Goal: Task Accomplishment & Management: Use online tool/utility

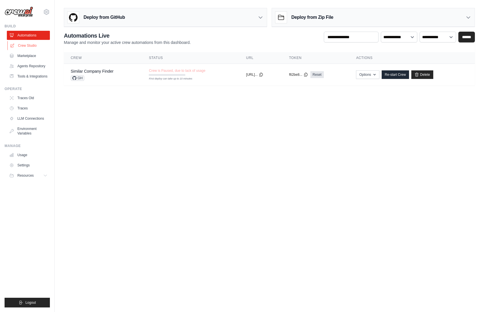
click at [32, 43] on link "Crew Studio" at bounding box center [28, 45] width 43 height 9
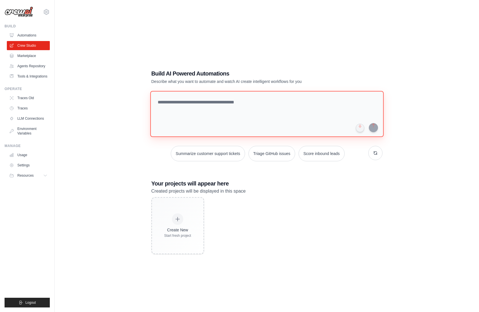
click at [189, 108] on textarea at bounding box center [267, 114] width 234 height 46
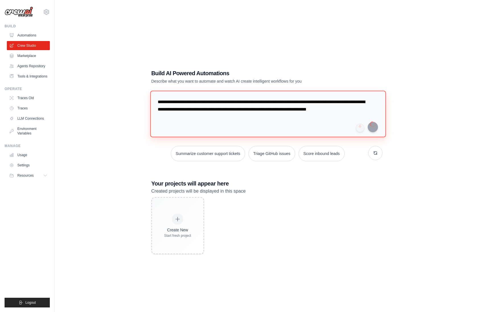
type textarea "**********"
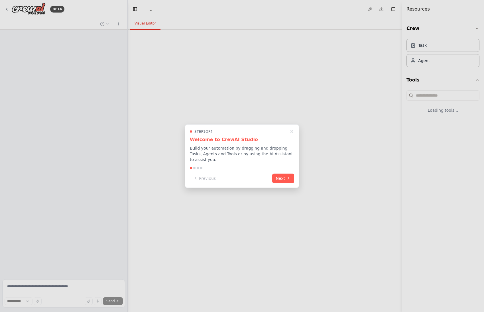
select select "****"
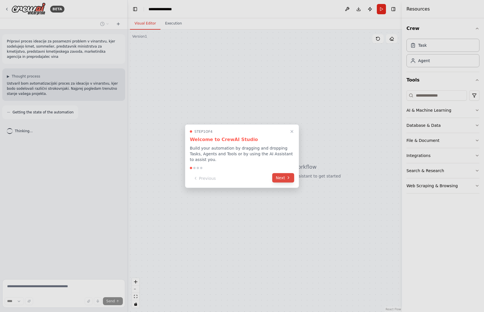
click at [280, 176] on button "Next" at bounding box center [283, 177] width 22 height 9
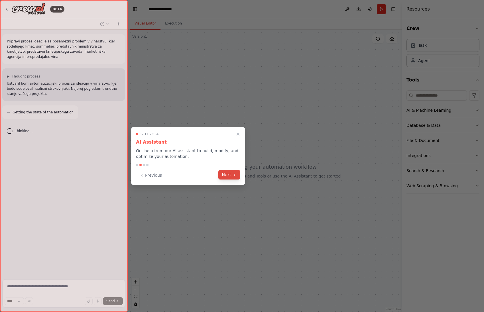
click at [233, 173] on icon at bounding box center [234, 175] width 5 height 5
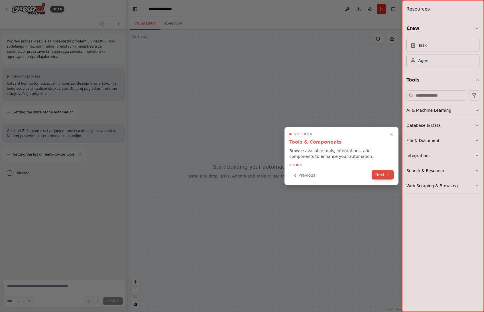
click at [385, 175] on button "Next" at bounding box center [382, 174] width 22 height 9
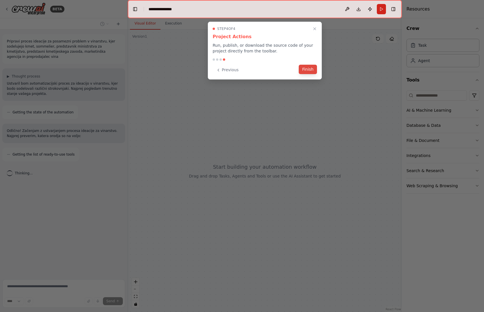
click at [311, 73] on button "Finish" at bounding box center [308, 69] width 18 height 9
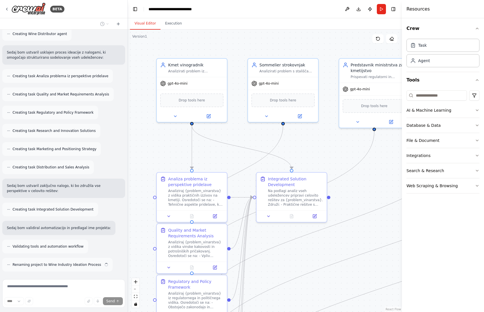
scroll to position [277, 0]
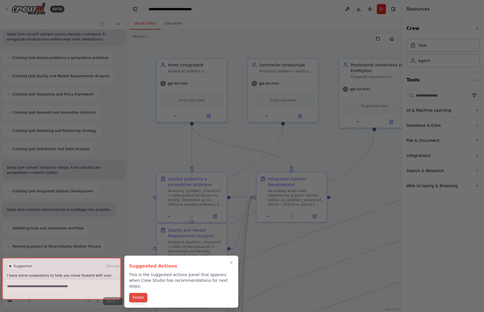
click at [139, 293] on button "Finish" at bounding box center [138, 297] width 18 height 9
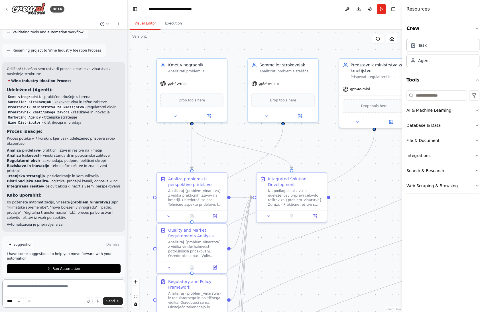
scroll to position [478, 0]
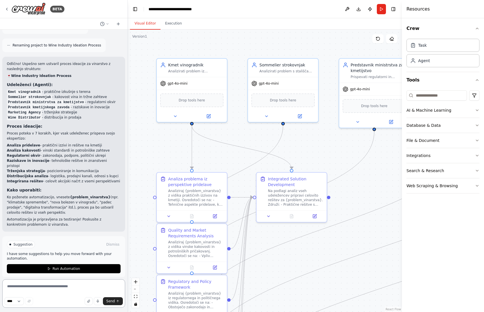
click at [42, 287] on textarea at bounding box center [63, 293] width 123 height 28
type textarea "**********"
click at [105, 300] on button "Send" at bounding box center [113, 301] width 20 height 8
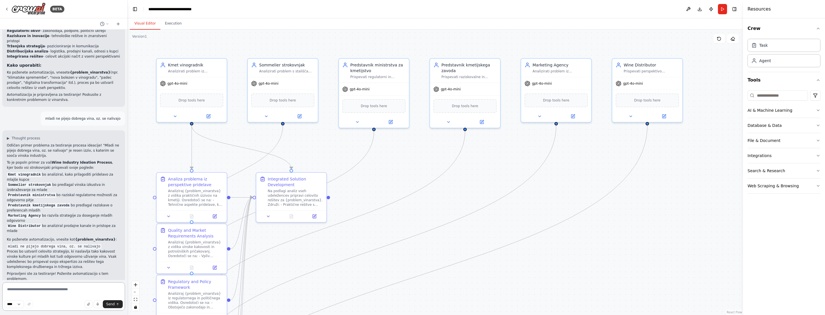
scroll to position [608, 0]
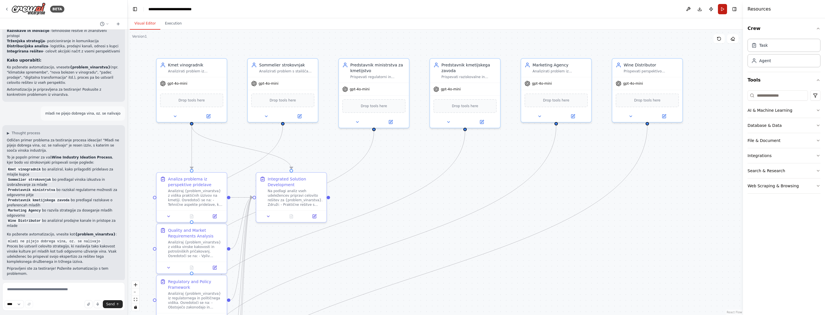
click at [483, 9] on button "Run" at bounding box center [722, 9] width 9 height 10
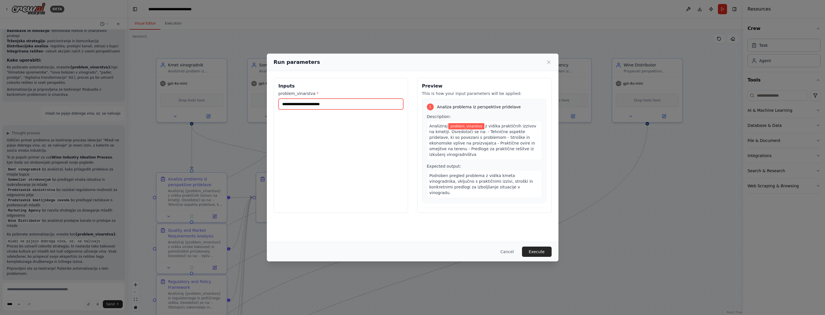
click at [337, 105] on input "problem_vinarstva *" at bounding box center [341, 104] width 125 height 11
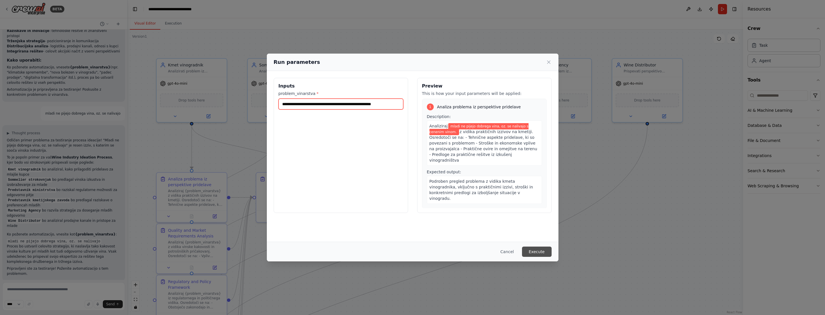
type input "**********"
click at [483, 249] on button "Execute" at bounding box center [537, 251] width 30 height 10
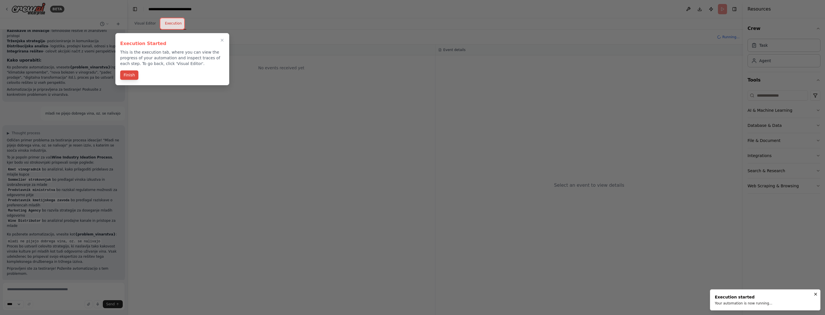
click at [132, 77] on button "Finish" at bounding box center [129, 74] width 18 height 9
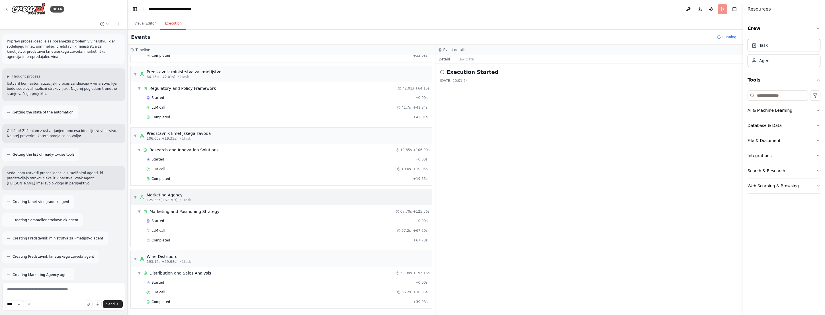
scroll to position [155, 0]
click at [483, 124] on icon "button" at bounding box center [818, 125] width 5 height 5
click at [483, 141] on icon "button" at bounding box center [818, 140] width 5 height 5
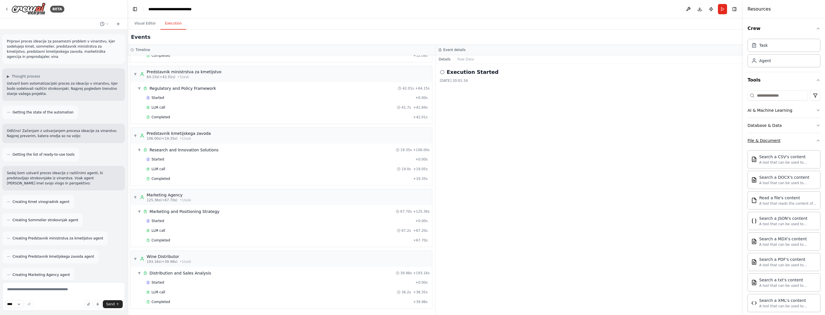
click at [483, 140] on icon "button" at bounding box center [818, 140] width 5 height 5
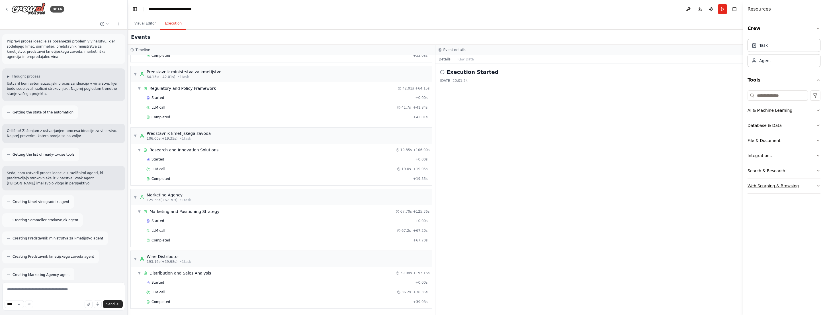
click at [483, 181] on button "Web Scraping & Browsing" at bounding box center [784, 185] width 73 height 15
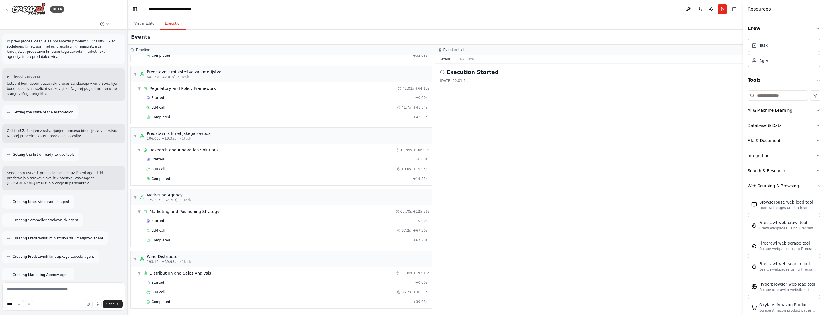
click at [483, 181] on div "Crew Task Agent Tools AI & Machine Learning Database & Data File & Document Int…" at bounding box center [784, 166] width 82 height 297
click at [483, 185] on icon "button" at bounding box center [818, 185] width 5 height 5
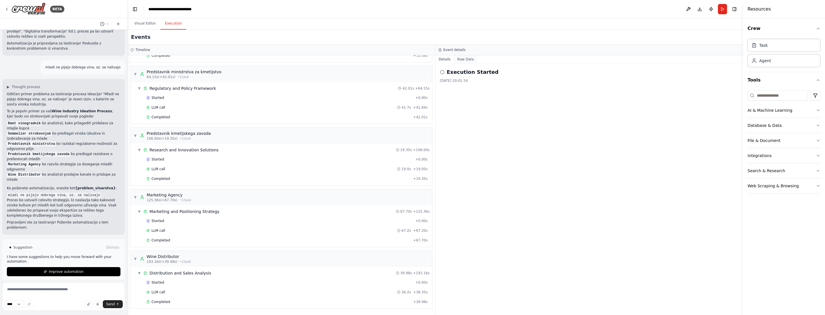
click at [469, 60] on button "Raw Data" at bounding box center [465, 59] width 23 height 8
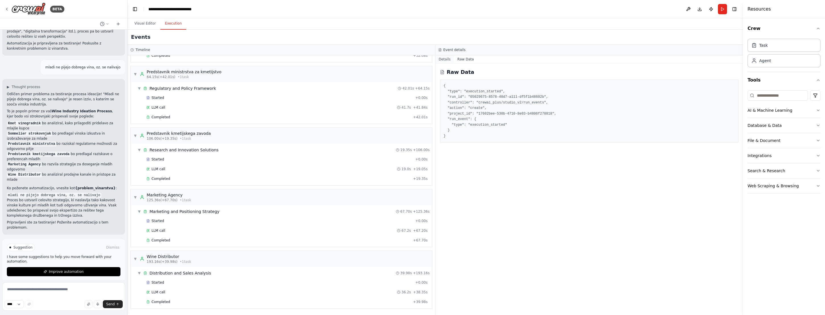
click at [443, 58] on button "Details" at bounding box center [445, 59] width 19 height 8
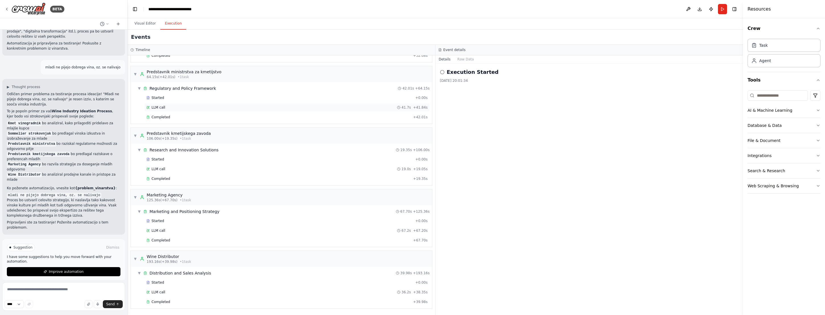
scroll to position [0, 0]
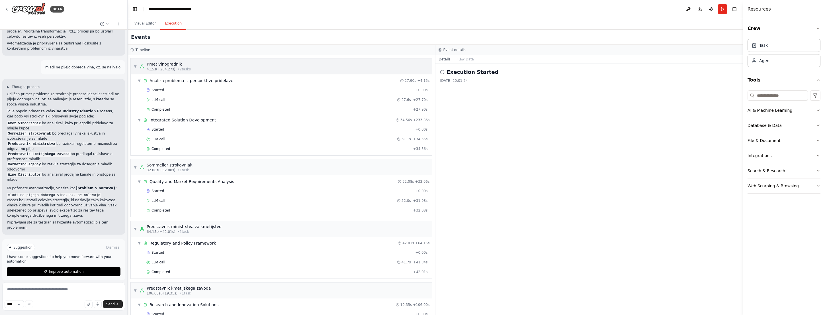
click at [135, 65] on span "▼" at bounding box center [135, 66] width 3 height 5
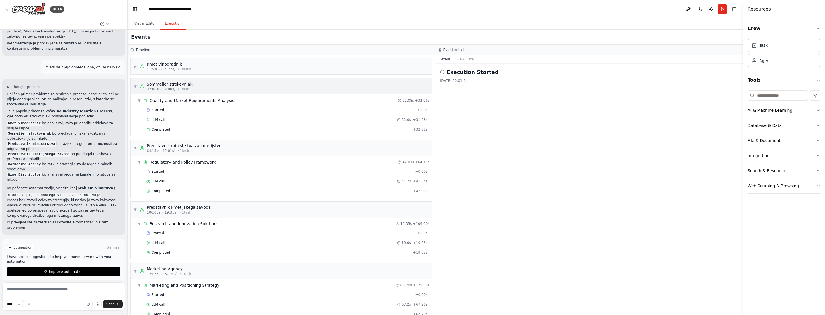
click at [138, 87] on div "▼ Sommelier strokovnjak 32.06s (+32.08s) • 1 task" at bounding box center [163, 86] width 59 height 10
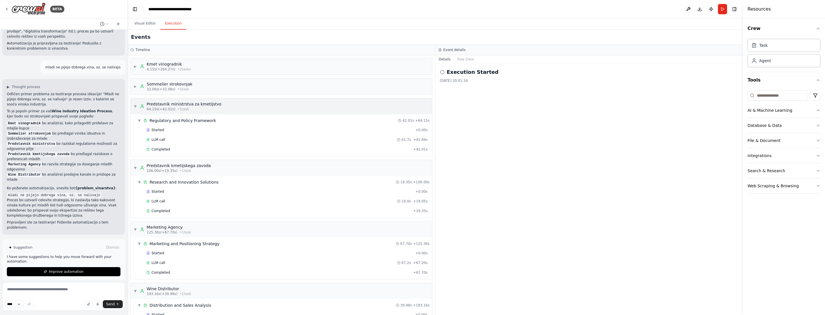
click at [137, 104] on span "▼" at bounding box center [135, 106] width 3 height 5
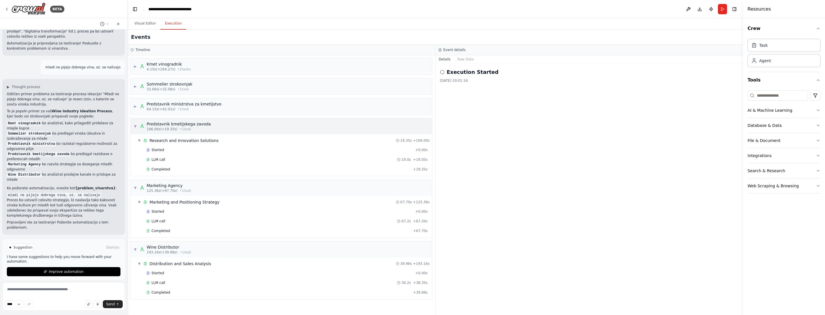
click at [136, 125] on span "▼" at bounding box center [135, 126] width 3 height 5
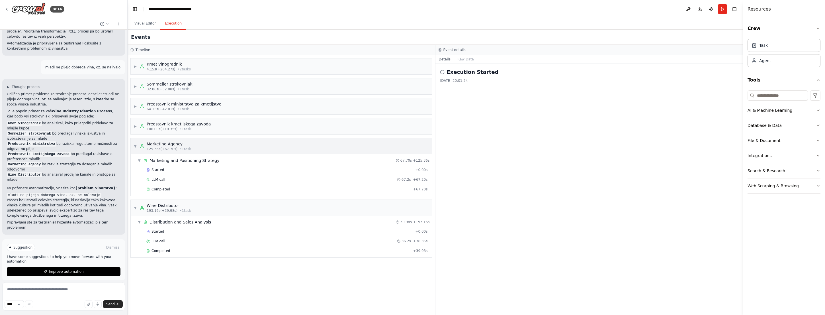
click at [134, 146] on span "▼" at bounding box center [135, 146] width 3 height 5
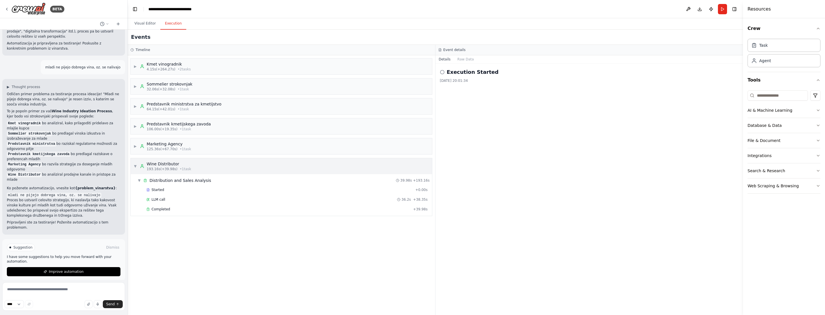
click at [133, 164] on div "▼ Wine Distributor 193.16s (+39.98s) • 1 task" at bounding box center [281, 166] width 301 height 16
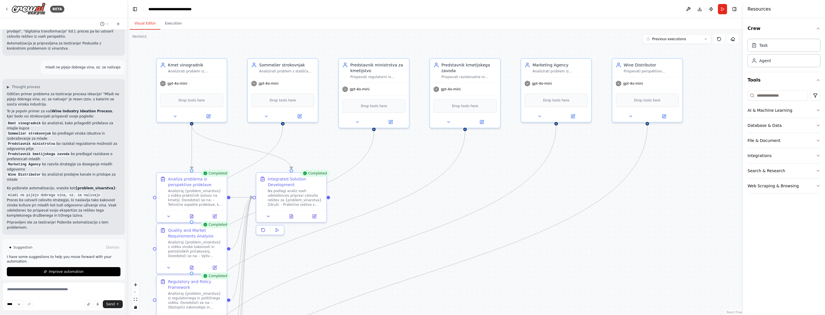
click at [147, 24] on button "Visual Editor" at bounding box center [145, 24] width 30 height 12
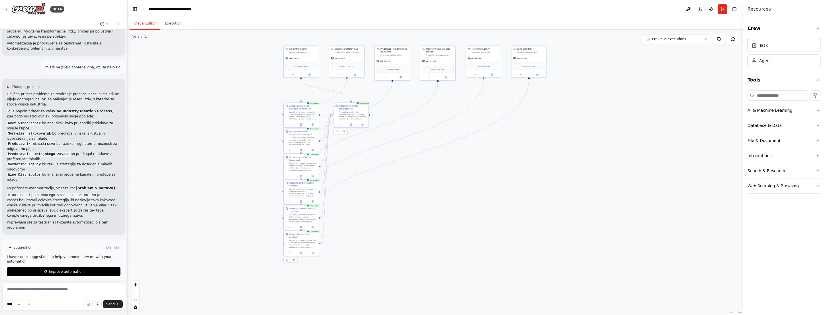
drag, startPoint x: 640, startPoint y: 185, endPoint x: 637, endPoint y: 118, distance: 67.3
click at [483, 118] on div ".deletable-edge-delete-btn { width: 20px; height: 20px; border: 0px solid #ffff…" at bounding box center [436, 172] width 616 height 285
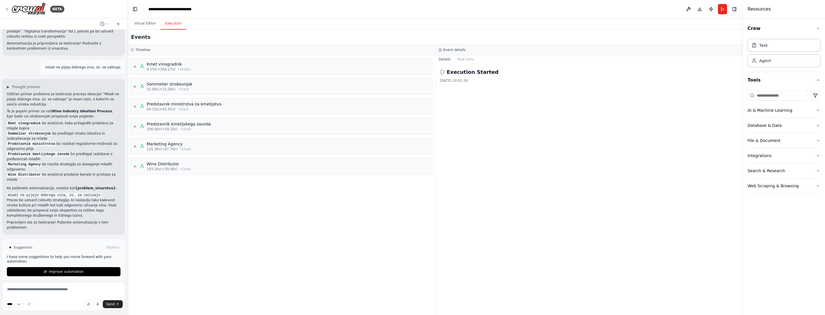
click at [174, 24] on button "Execution" at bounding box center [173, 24] width 26 height 12
click at [144, 21] on button "Visual Editor" at bounding box center [145, 24] width 30 height 12
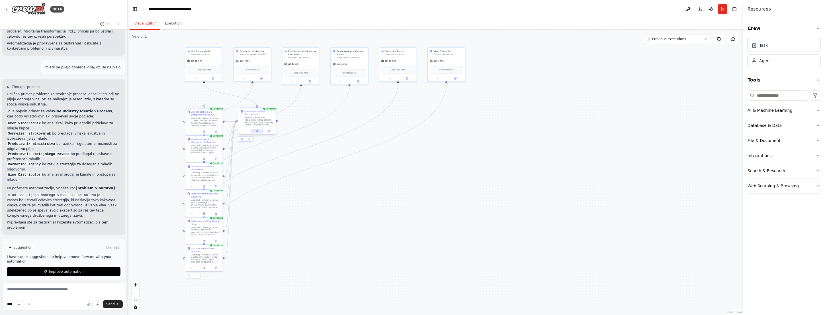
click at [257, 131] on icon at bounding box center [257, 131] width 1 height 0
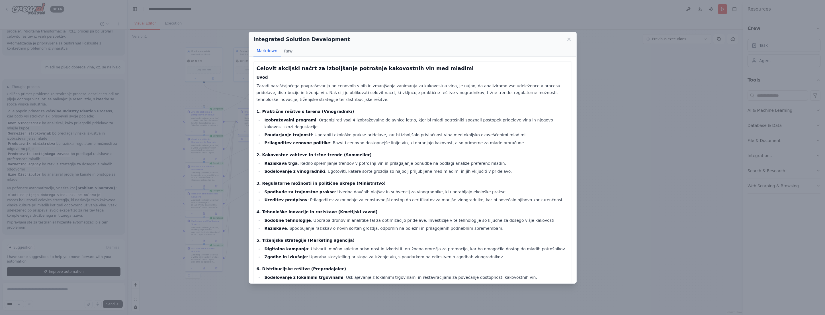
click at [286, 51] on button "Raw" at bounding box center [288, 51] width 15 height 11
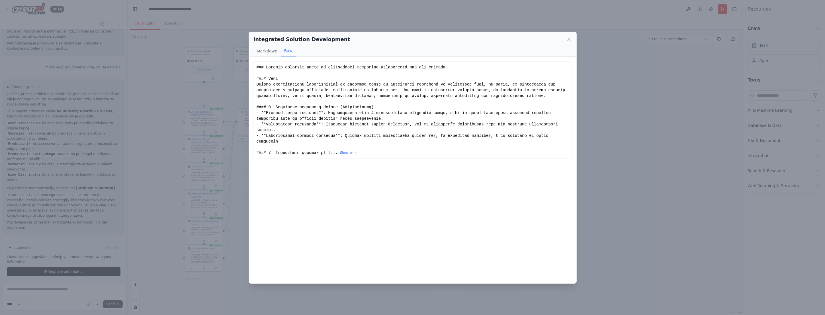
click at [350, 149] on div "... Show more" at bounding box center [413, 109] width 312 height 91
click at [349, 152] on button "Show more" at bounding box center [349, 153] width 19 height 5
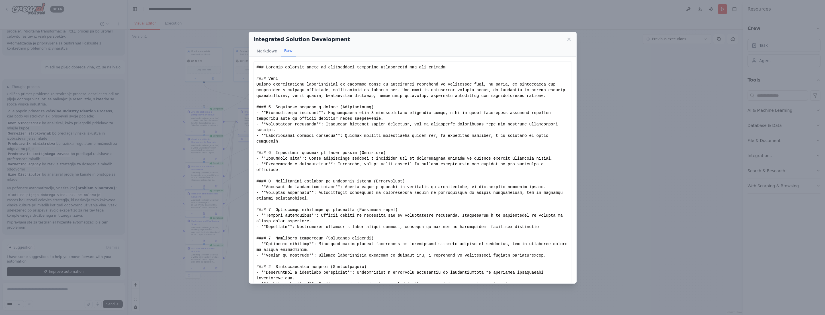
scroll to position [176, 0]
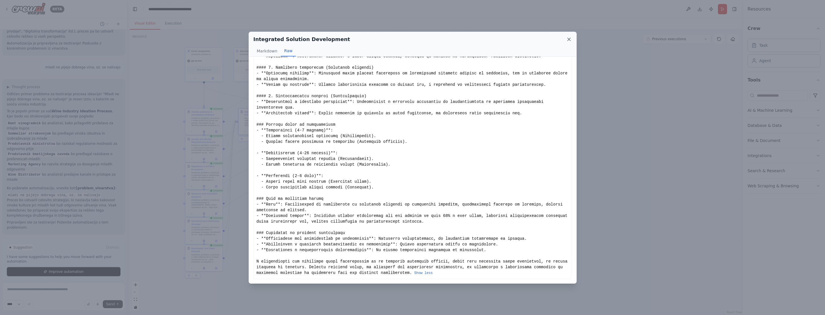
click at [483, 39] on icon at bounding box center [569, 39] width 3 height 3
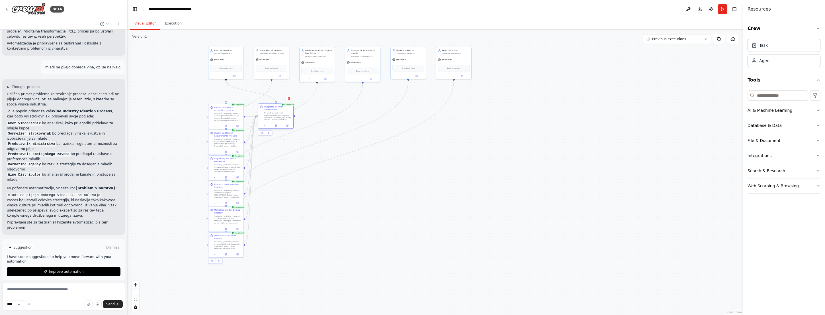
click at [282, 116] on div "Na podlagi analiz vseh udeležencev pripravi celovito rešitev za {problem_vinars…" at bounding box center [278, 116] width 28 height 9
click at [175, 24] on button "Execution" at bounding box center [173, 24] width 26 height 12
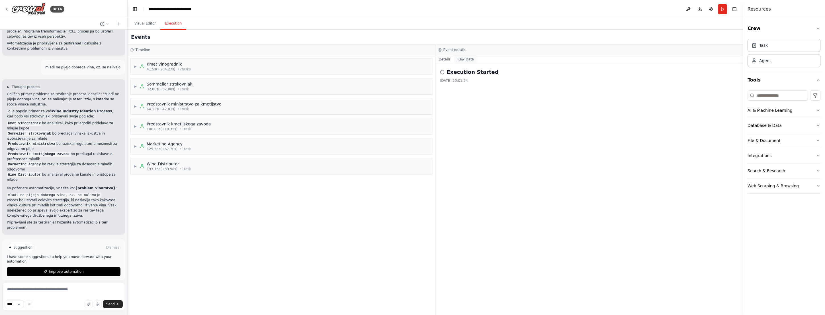
click at [463, 59] on button "Raw Data" at bounding box center [465, 59] width 23 height 8
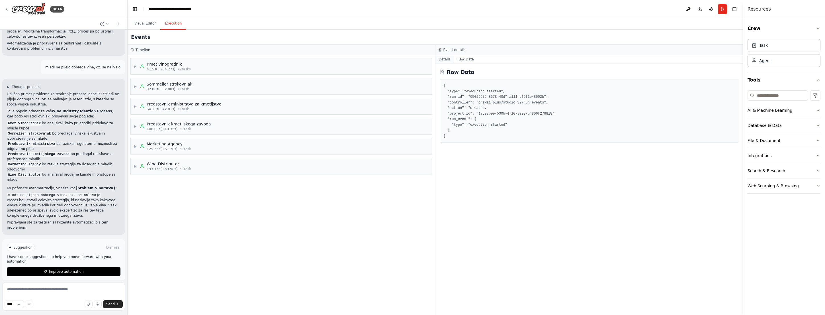
click at [441, 59] on button "Details" at bounding box center [445, 59] width 19 height 8
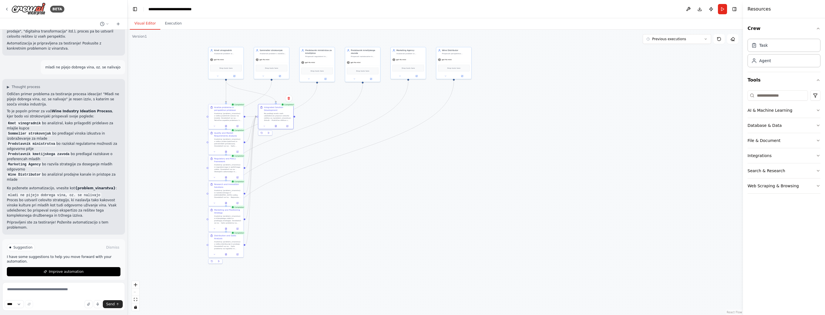
click at [147, 24] on button "Visual Editor" at bounding box center [145, 24] width 30 height 12
click at [435, 207] on div ".deletable-edge-delete-btn { width: 20px; height: 20px; border: 0px solid #ffff…" at bounding box center [436, 172] width 616 height 285
click at [483, 39] on button "Previous executions" at bounding box center [677, 39] width 68 height 10
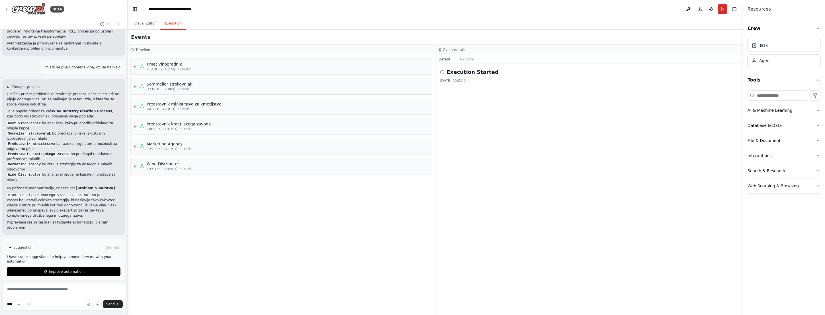
click at [167, 20] on button "Execution" at bounding box center [173, 24] width 26 height 12
click at [144, 23] on button "Visual Editor" at bounding box center [145, 24] width 30 height 12
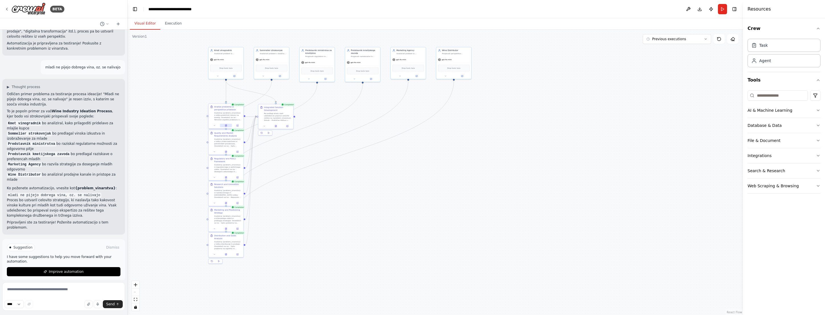
click at [226, 126] on icon at bounding box center [225, 125] width 1 height 2
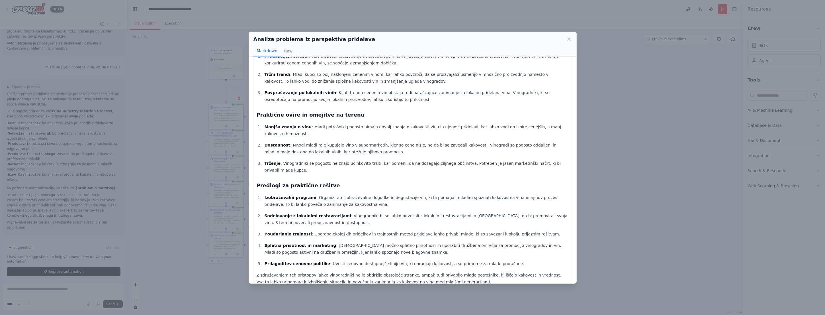
scroll to position [133, 0]
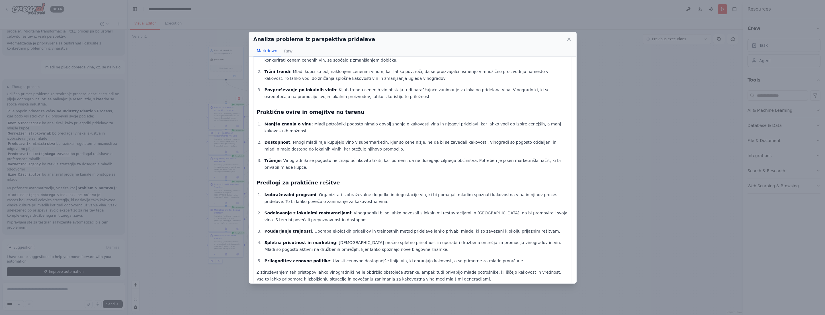
click at [483, 40] on icon at bounding box center [569, 39] width 6 height 6
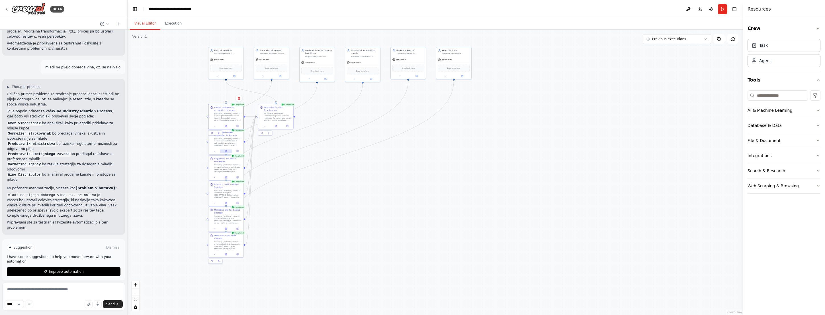
click at [226, 151] on icon at bounding box center [226, 150] width 1 height 1
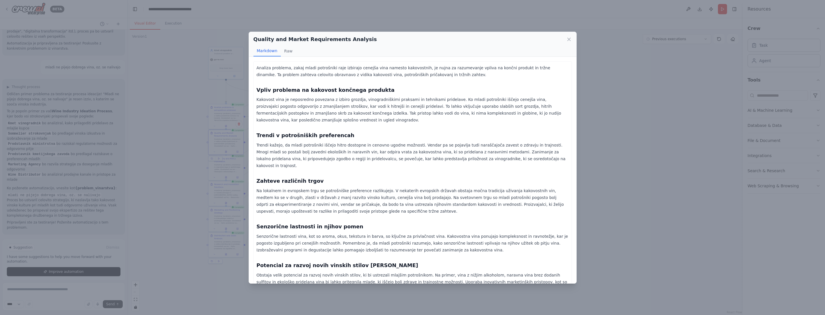
scroll to position [115, 0]
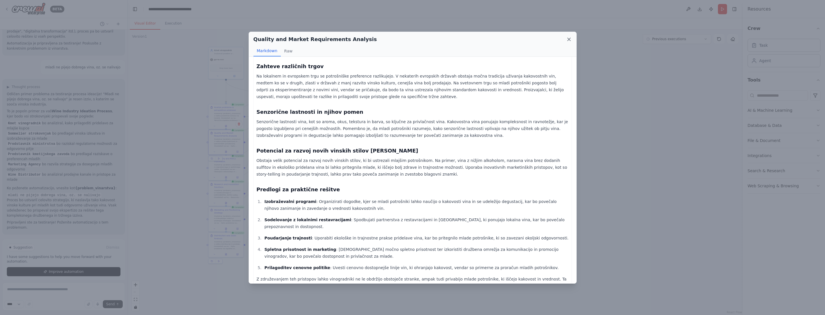
click at [483, 38] on icon at bounding box center [569, 39] width 6 height 6
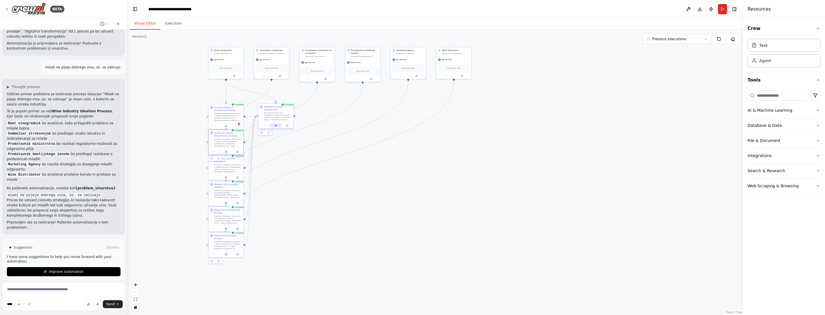
click at [277, 125] on button at bounding box center [276, 125] width 12 height 3
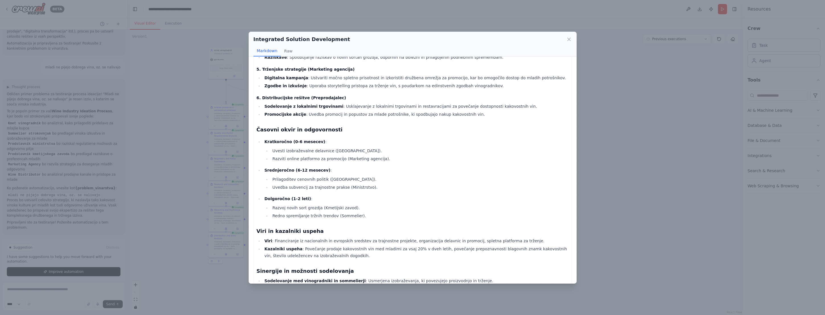
scroll to position [214, 0]
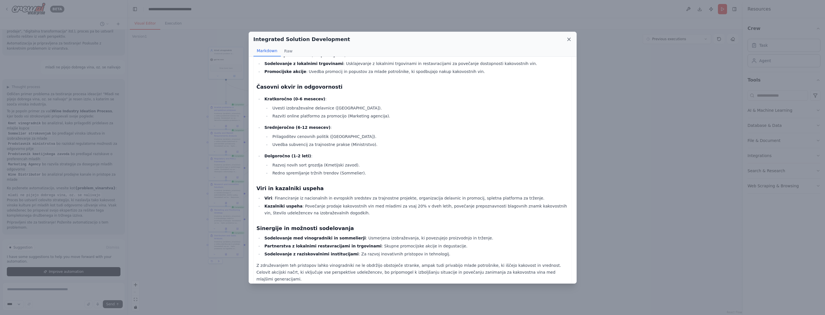
click at [483, 38] on icon at bounding box center [569, 39] width 6 height 6
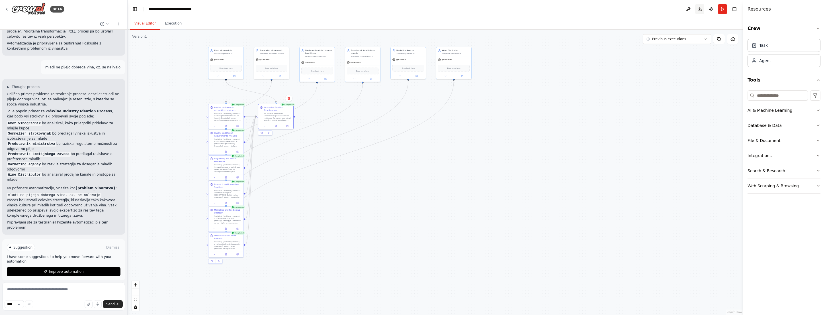
click at [483, 8] on button "Download" at bounding box center [699, 9] width 9 height 10
click at [483, 116] on div ".deletable-edge-delete-btn { width: 20px; height: 20px; border: 0px solid #ffff…" at bounding box center [436, 172] width 616 height 285
click at [483, 10] on button at bounding box center [688, 9] width 9 height 10
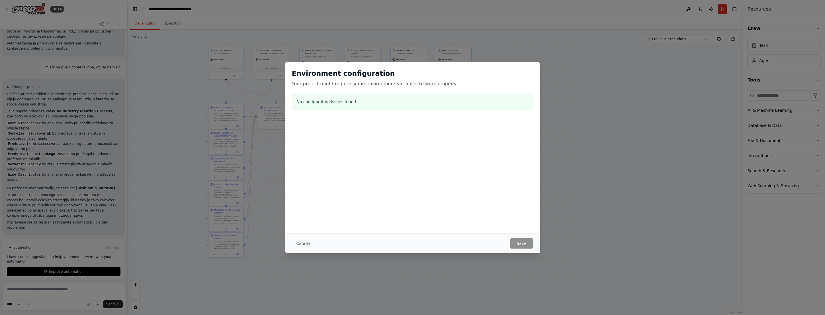
click at [483, 177] on div "Environment configuration Your project might require some environment variables…" at bounding box center [412, 157] width 825 height 315
click at [297, 242] on button "Cancel" at bounding box center [303, 243] width 23 height 10
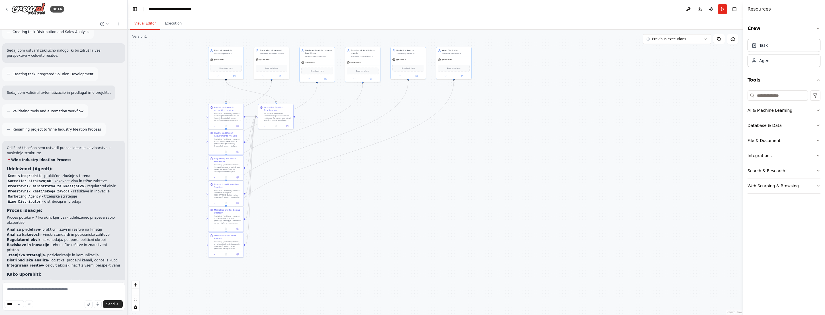
scroll to position [654, 0]
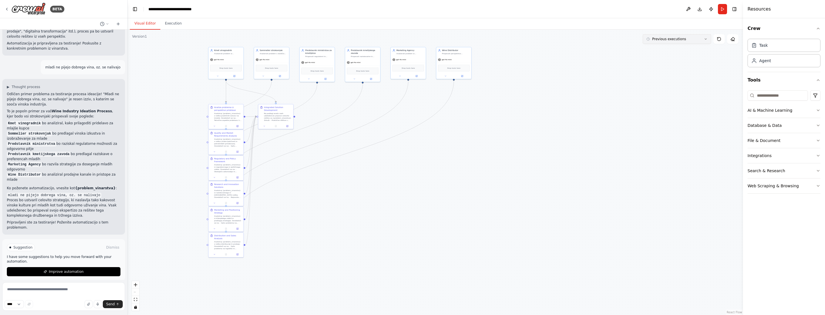
click at [483, 39] on span "Previous executions" at bounding box center [669, 39] width 34 height 5
click at [483, 47] on div "9m ago" at bounding box center [680, 49] width 57 height 5
click at [226, 177] on icon at bounding box center [226, 177] width 1 height 0
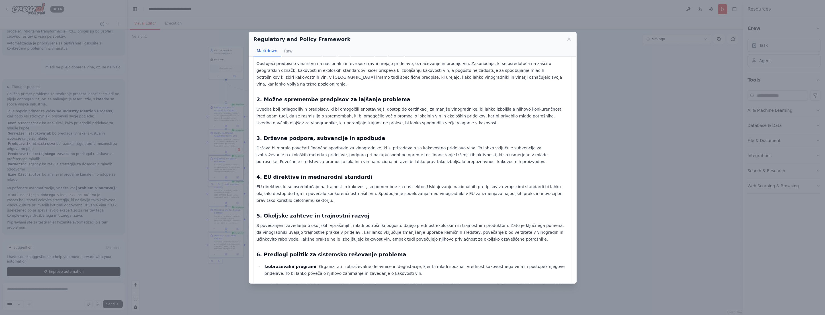
scroll to position [128, 0]
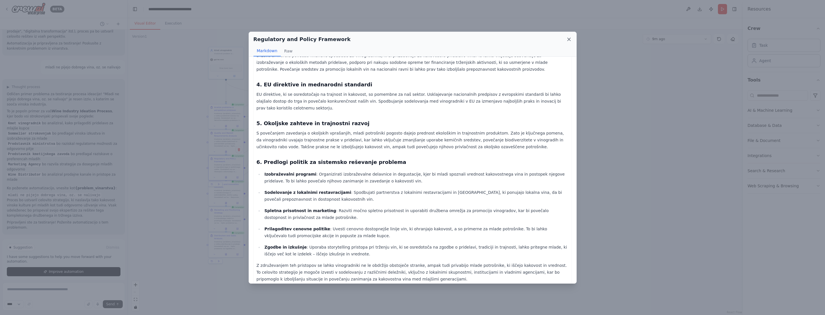
click at [483, 39] on icon at bounding box center [569, 39] width 3 height 3
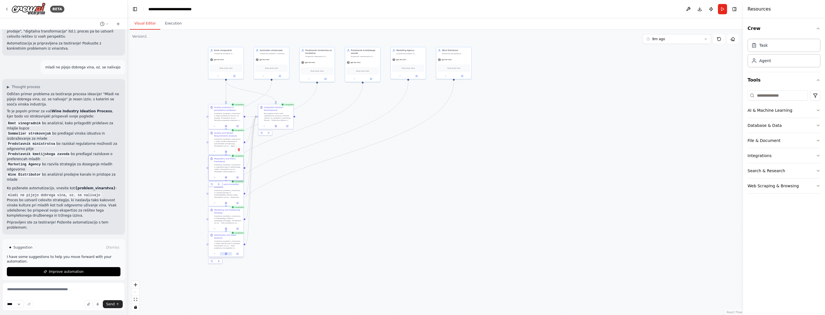
click at [227, 254] on icon at bounding box center [226, 253] width 2 height 2
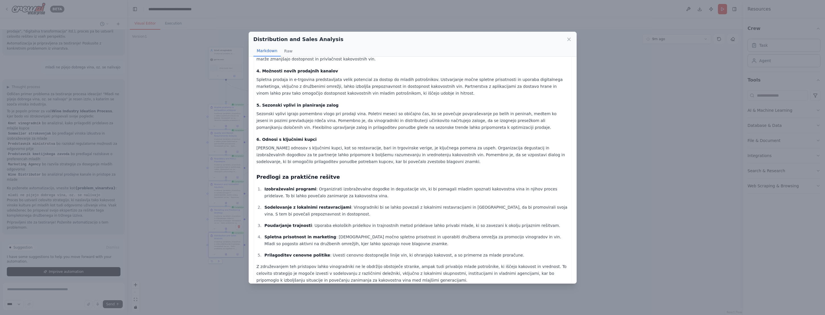
scroll to position [157, 0]
click at [483, 38] on icon at bounding box center [569, 39] width 3 height 3
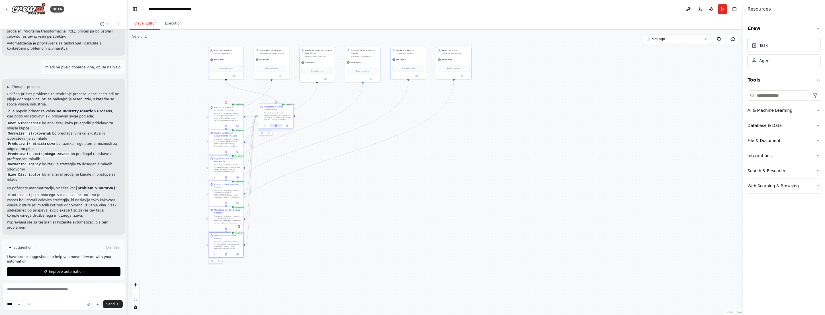
click at [276, 124] on icon at bounding box center [276, 125] width 2 height 2
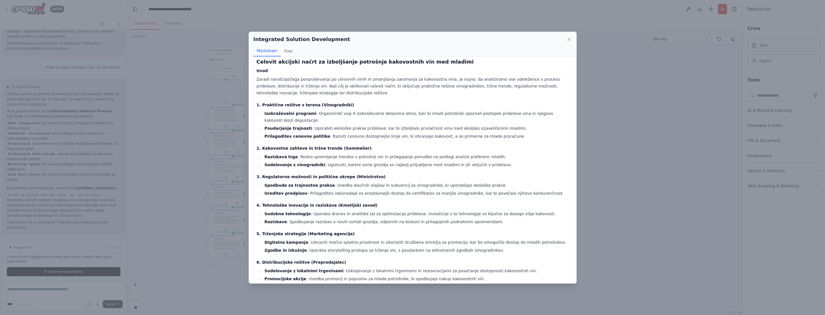
scroll to position [0, 0]
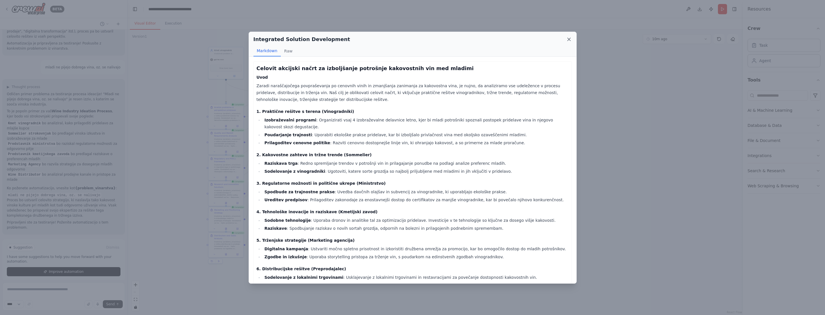
click at [483, 39] on icon at bounding box center [569, 39] width 6 height 6
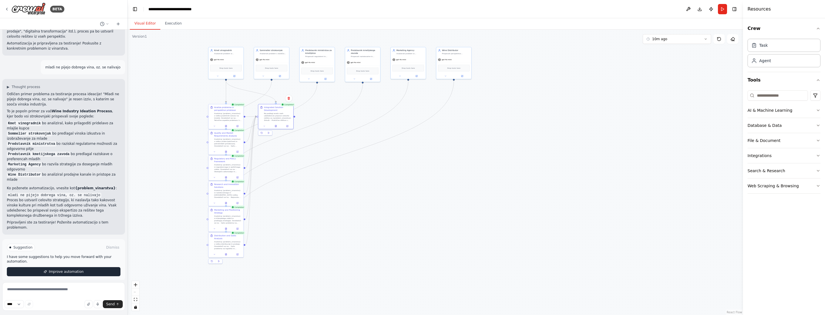
click at [72, 269] on span "Improve automation" at bounding box center [66, 271] width 35 height 5
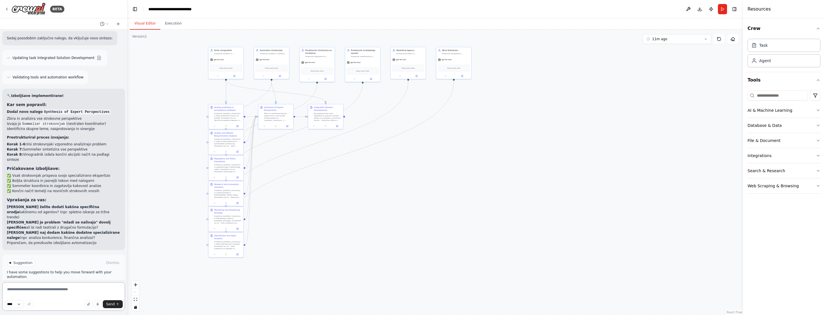
scroll to position [1059, 0]
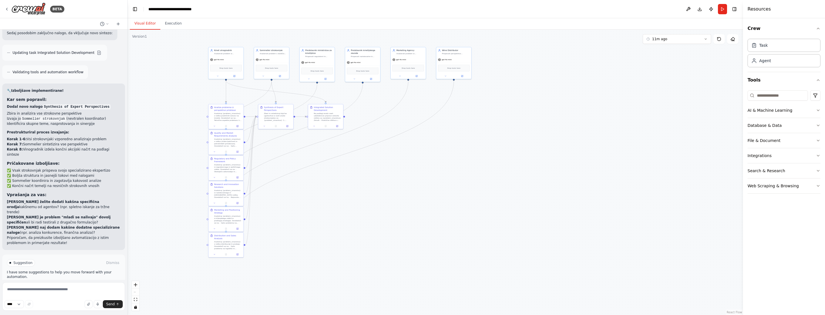
click at [74, 285] on span "Run Automation" at bounding box center [66, 287] width 28 height 5
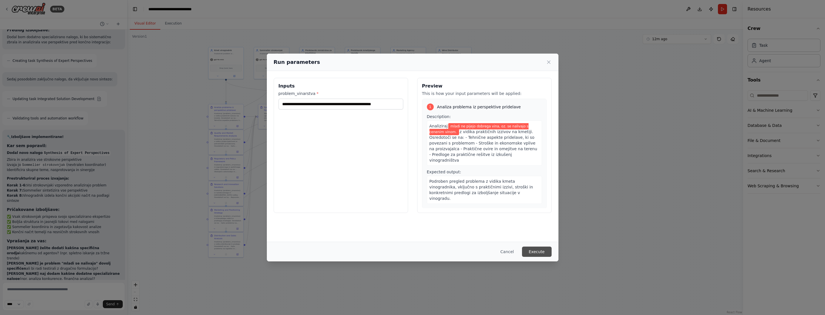
click at [483, 254] on button "Execute" at bounding box center [537, 251] width 30 height 10
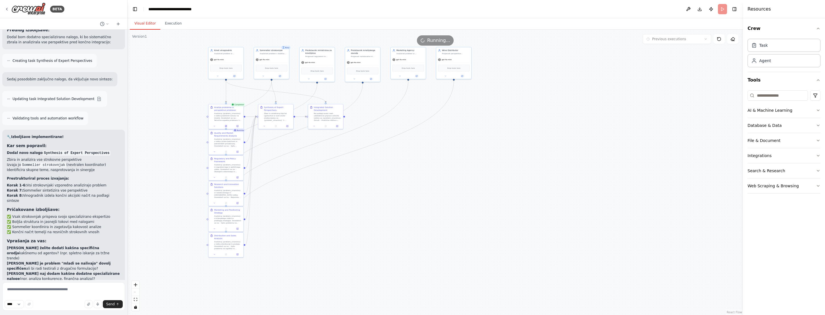
click at [148, 21] on button "Visual Editor" at bounding box center [145, 24] width 30 height 12
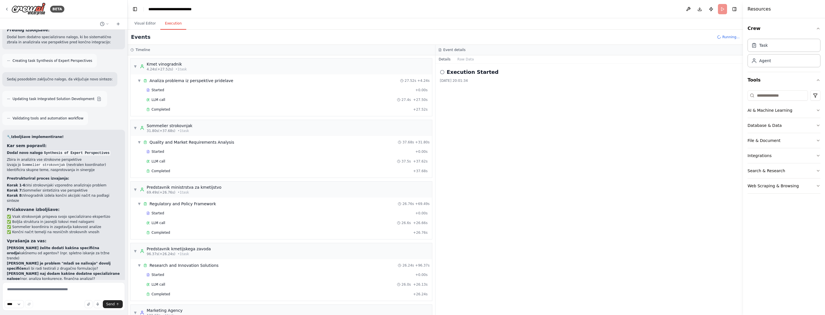
click at [178, 21] on button "Execution" at bounding box center [173, 24] width 26 height 12
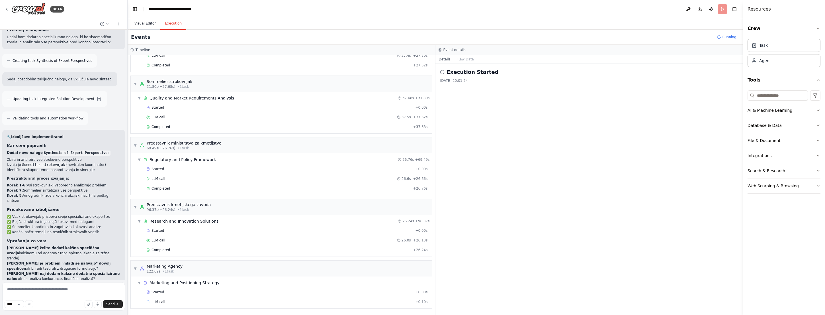
click at [146, 21] on button "Visual Editor" at bounding box center [145, 24] width 30 height 12
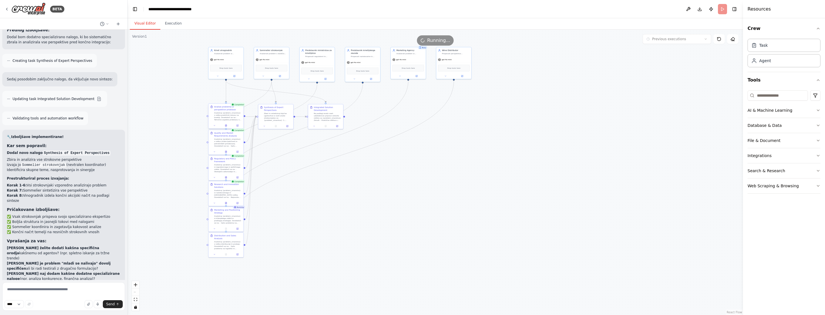
click at [235, 115] on div "Analiziraj {problem_vinarstva} z vidika praktičnih izzivov na kmetiji. Osredoto…" at bounding box center [228, 116] width 28 height 9
click at [238, 126] on icon at bounding box center [238, 125] width 2 height 2
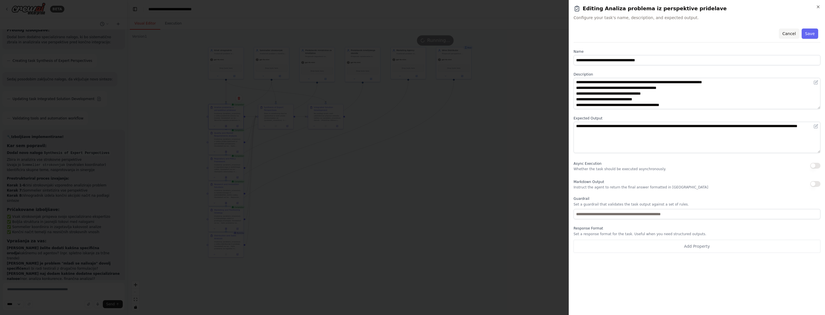
click at [483, 32] on button "Cancel" at bounding box center [789, 33] width 20 height 10
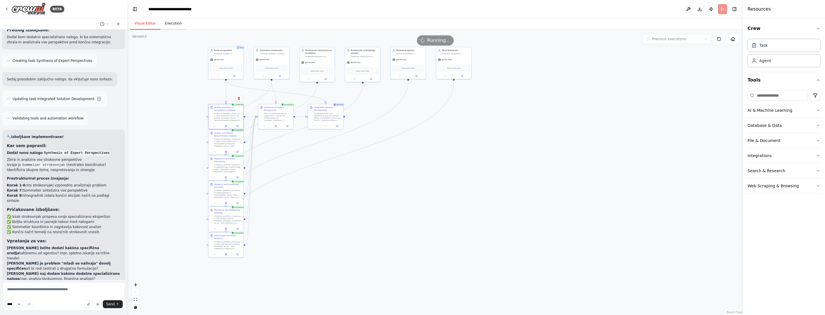
click at [173, 21] on button "Execution" at bounding box center [173, 24] width 26 height 12
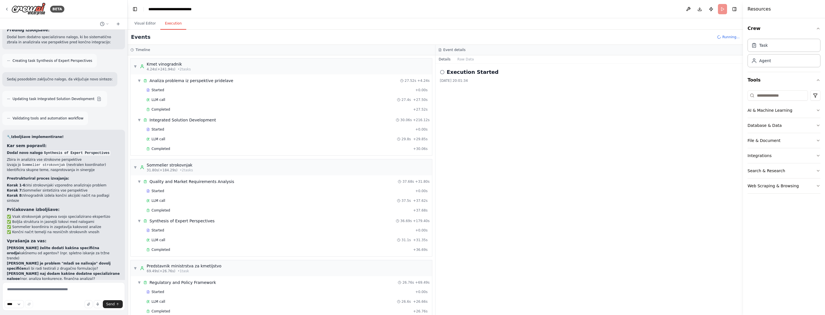
scroll to position [1059, 0]
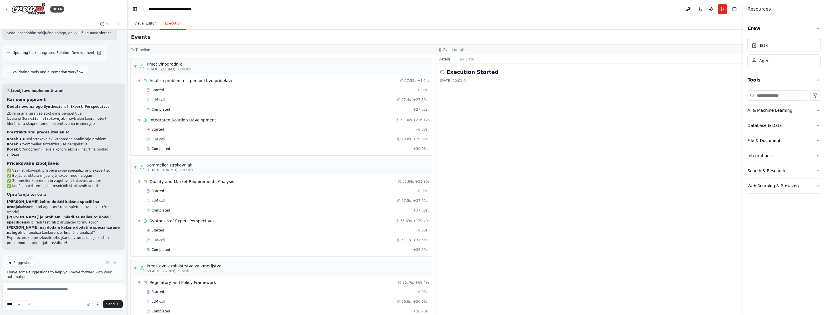
click at [146, 22] on button "Visual Editor" at bounding box center [145, 24] width 30 height 12
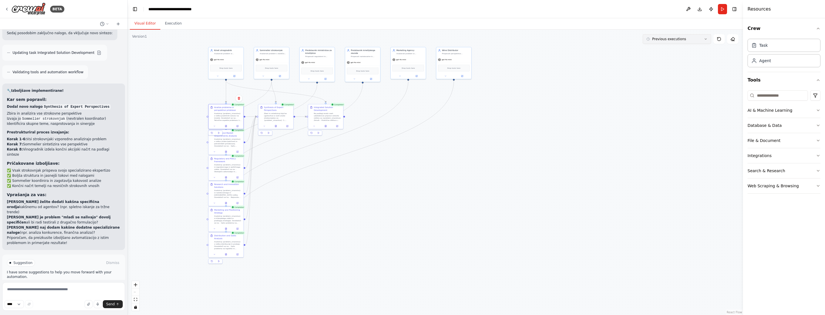
click at [483, 40] on span "Previous executions" at bounding box center [669, 39] width 34 height 5
click at [483, 138] on div ".deletable-edge-delete-btn { width: 20px; height: 20px; border: 0px solid #ffff…" at bounding box center [436, 172] width 616 height 285
click at [326, 125] on icon at bounding box center [325, 125] width 1 height 2
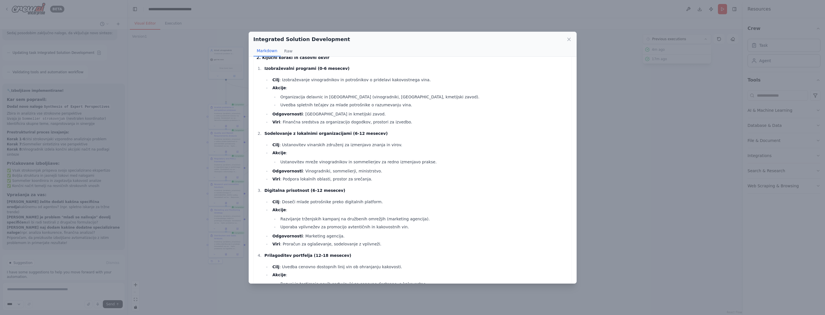
scroll to position [0, 0]
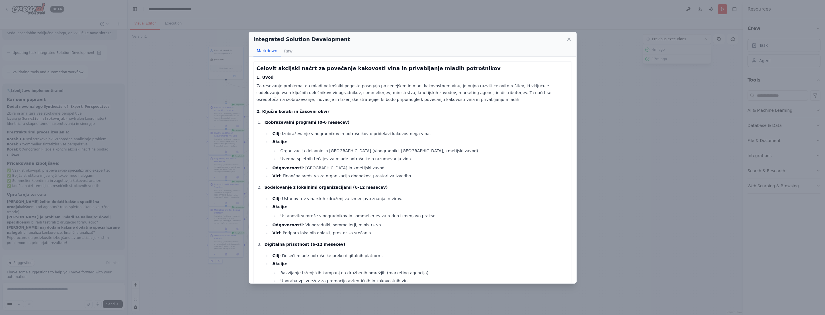
click at [483, 38] on icon at bounding box center [569, 39] width 6 height 6
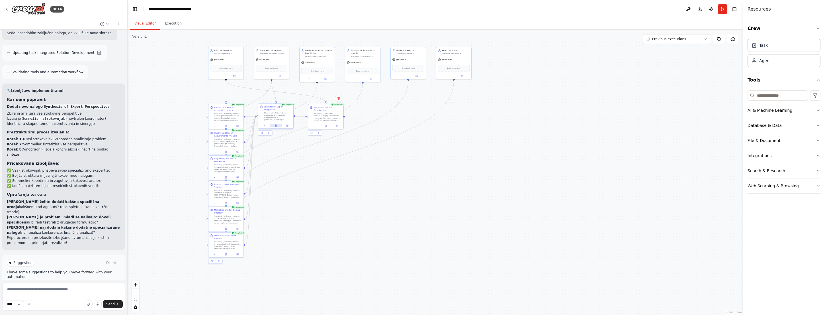
click at [277, 125] on icon at bounding box center [276, 125] width 2 height 2
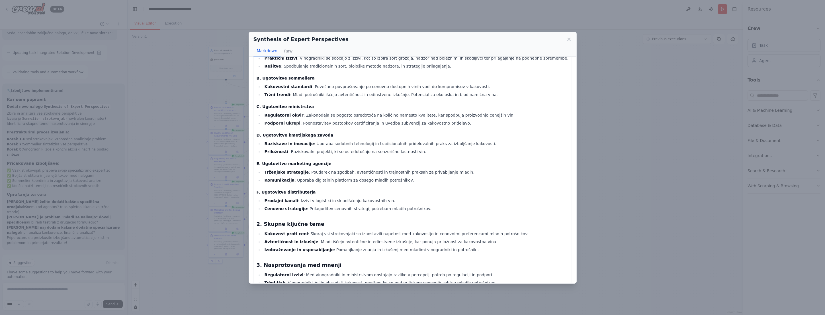
scroll to position [153, 0]
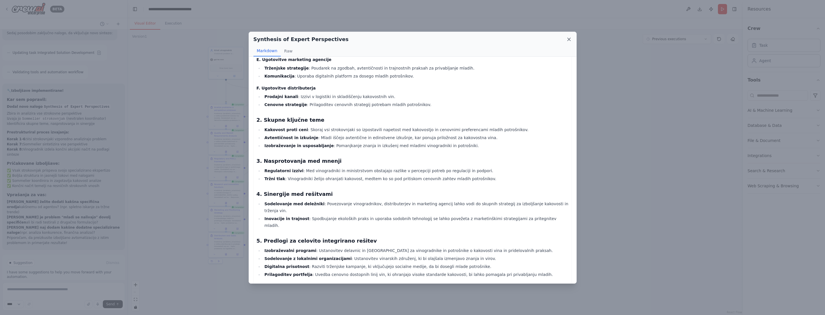
click at [483, 37] on icon at bounding box center [569, 39] width 6 height 6
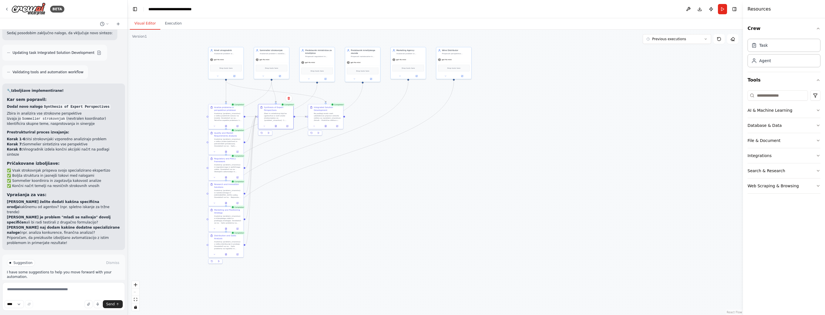
click at [448, 200] on div ".deletable-edge-delete-btn { width: 20px; height: 20px; border: 0px solid #ffff…" at bounding box center [436, 172] width 616 height 285
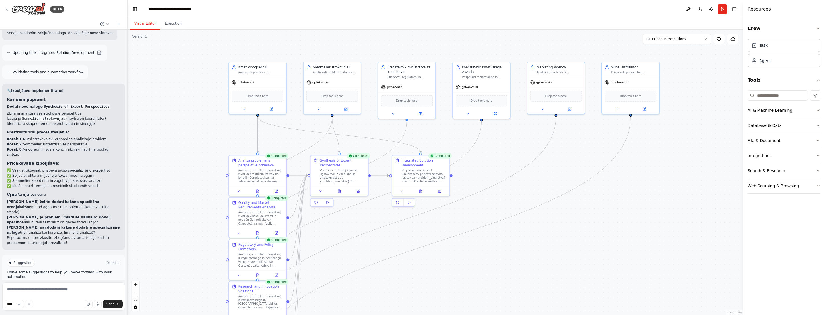
drag, startPoint x: 260, startPoint y: 150, endPoint x: 354, endPoint y: 230, distance: 122.7
click at [354, 230] on div ".deletable-edge-delete-btn { width: 20px; height: 20px; border: 0px solid #ffff…" at bounding box center [436, 172] width 616 height 285
click at [261, 94] on span "Drop tools here" at bounding box center [258, 95] width 22 height 5
click at [483, 138] on div "File & Document" at bounding box center [764, 141] width 33 height 6
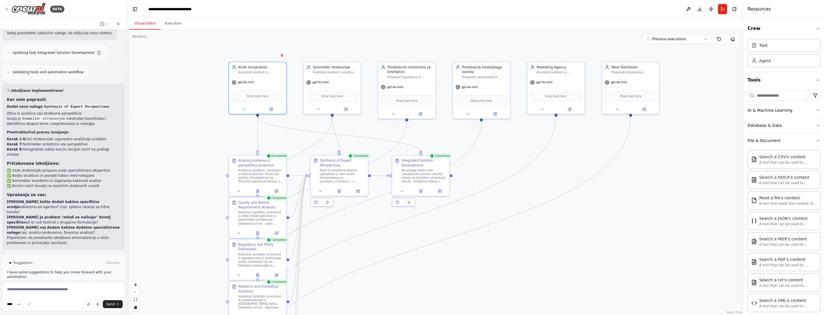
scroll to position [7, 0]
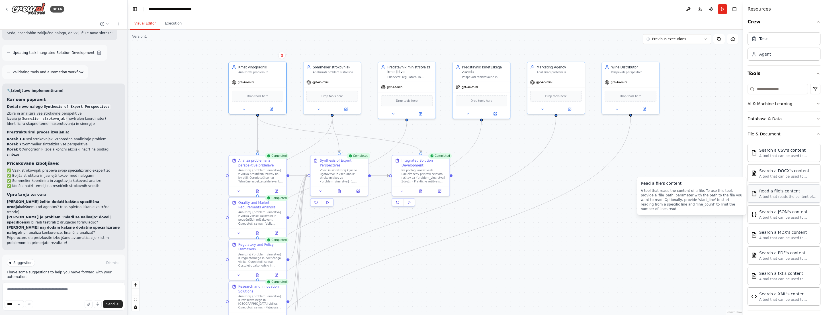
click at [483, 192] on div "Read a file's content" at bounding box center [788, 191] width 58 height 6
click at [258, 97] on img at bounding box center [258, 96] width 6 height 6
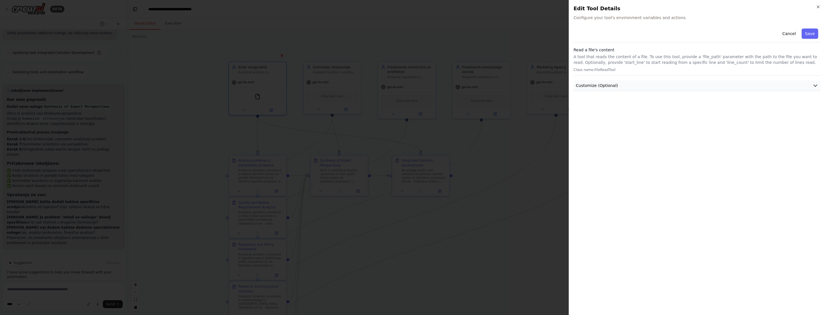
click at [483, 82] on button "Customize (Optional)" at bounding box center [697, 85] width 247 height 11
click at [483, 34] on button "Cancel" at bounding box center [789, 33] width 20 height 10
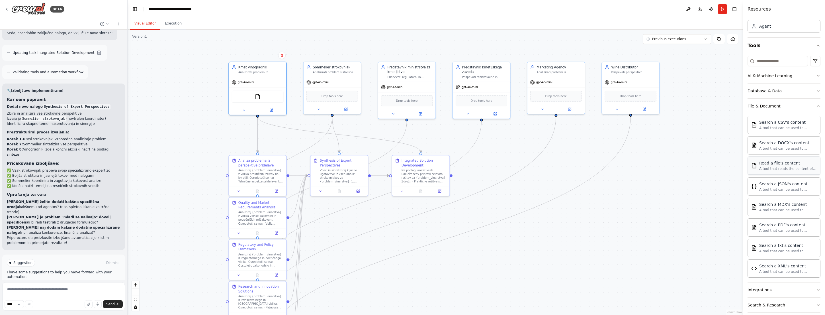
scroll to position [56, 0]
click at [483, 298] on div "Web Scraping & Browsing" at bounding box center [773, 298] width 51 height 6
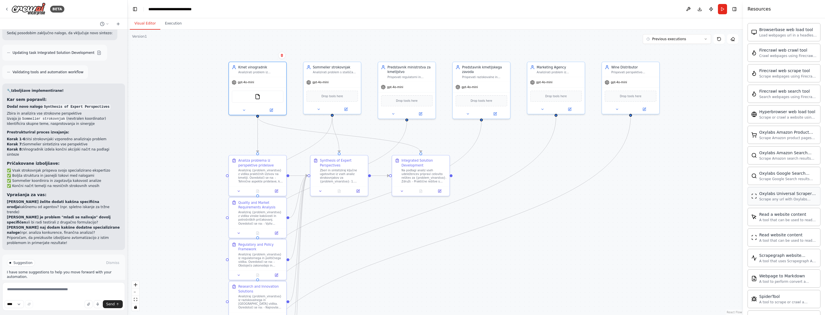
scroll to position [0, 0]
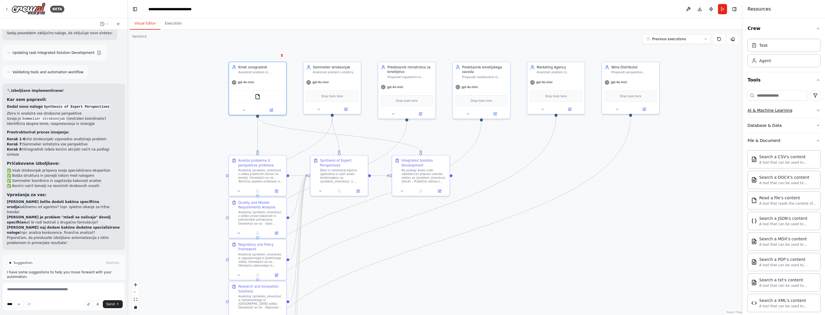
click at [483, 105] on button "AI & Machine Learning" at bounding box center [784, 110] width 73 height 15
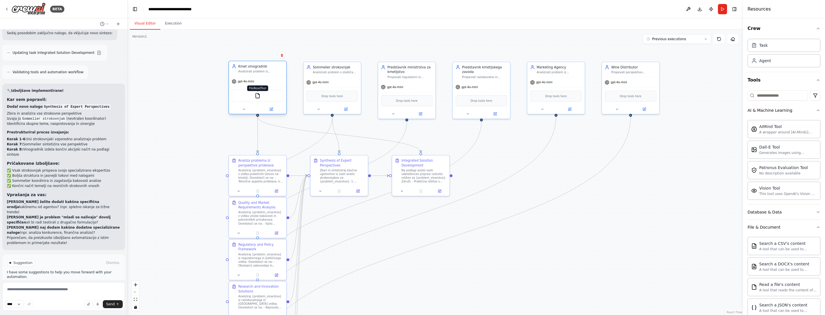
click at [256, 96] on img at bounding box center [258, 96] width 6 height 6
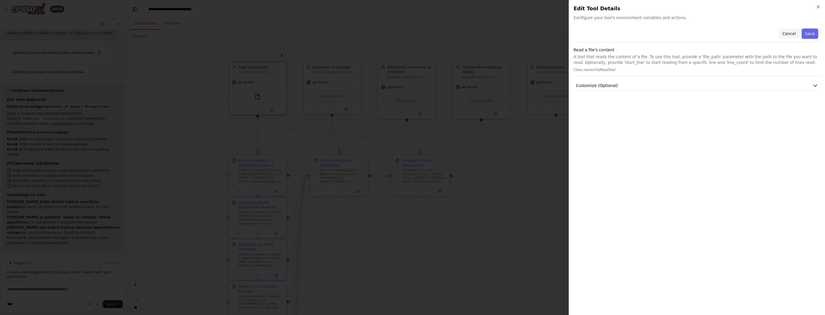
click at [483, 33] on button "Cancel" at bounding box center [789, 33] width 20 height 10
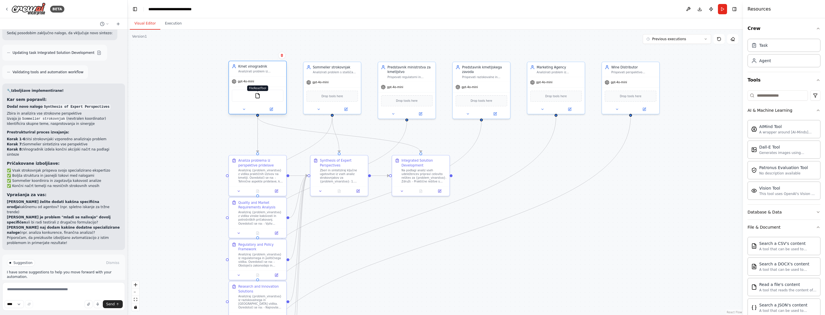
click at [258, 95] on img at bounding box center [258, 96] width 6 height 6
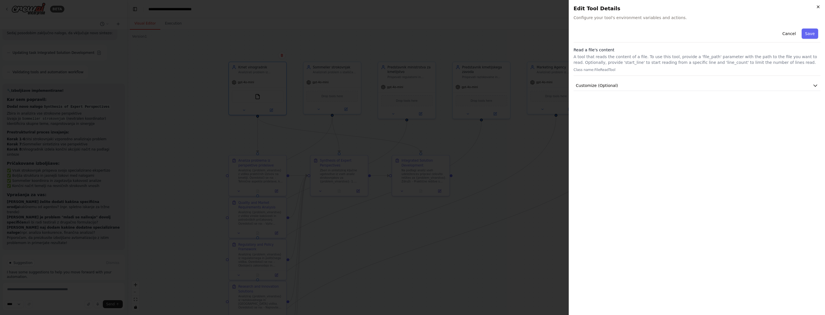
click at [483, 8] on icon "button" at bounding box center [818, 7] width 5 height 5
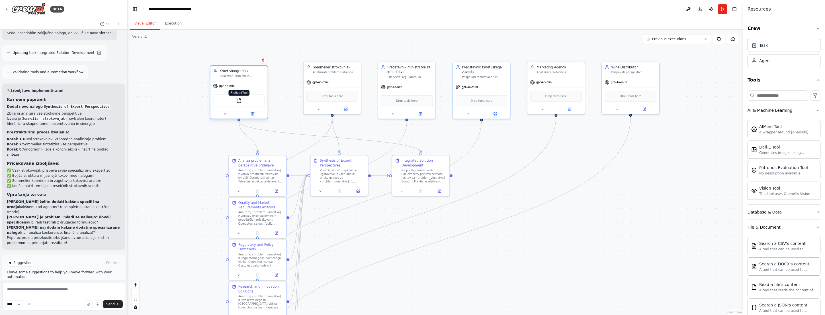
drag, startPoint x: 258, startPoint y: 94, endPoint x: 241, endPoint y: 100, distance: 18.1
click at [241, 100] on img at bounding box center [239, 100] width 6 height 6
click at [240, 100] on img at bounding box center [239, 100] width 6 height 6
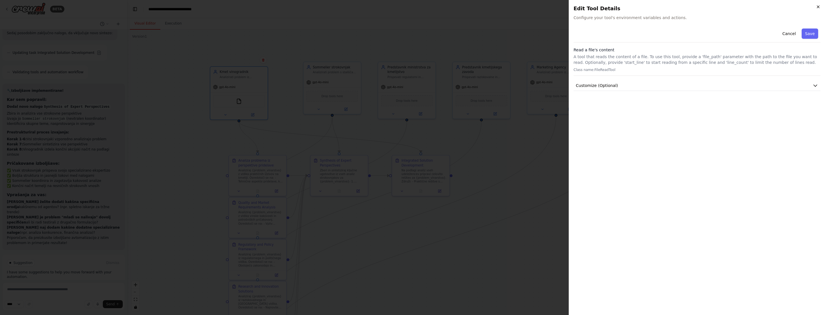
click at [483, 6] on icon "button" at bounding box center [818, 7] width 5 height 5
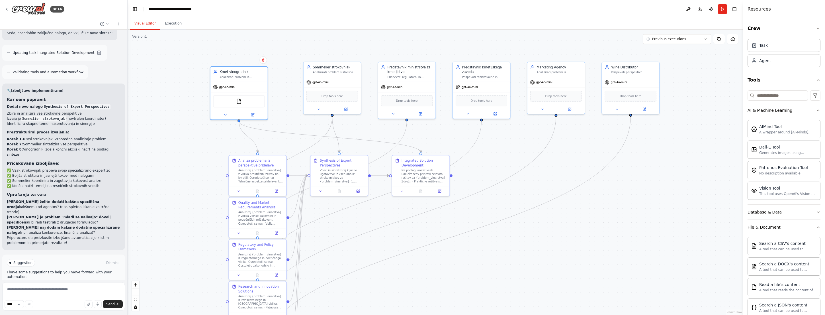
click at [483, 111] on icon "button" at bounding box center [818, 110] width 5 height 5
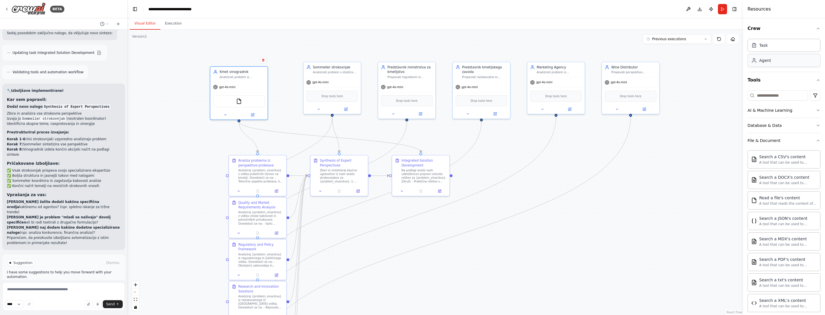
click at [483, 65] on div "Agent" at bounding box center [784, 60] width 73 height 13
click at [238, 190] on icon at bounding box center [239, 190] width 2 height 1
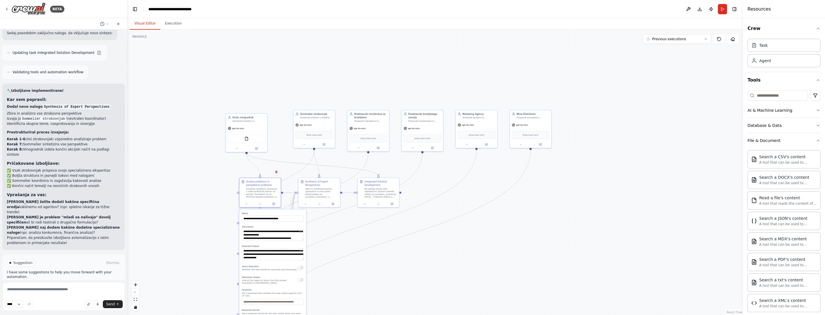
click at [195, 184] on div ".deletable-edge-delete-btn { width: 20px; height: 20px; border: 0px solid #ffff…" at bounding box center [436, 172] width 616 height 285
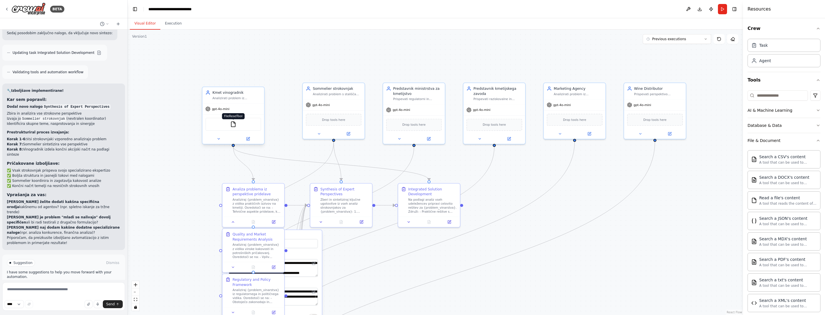
click at [234, 126] on img at bounding box center [233, 124] width 6 height 6
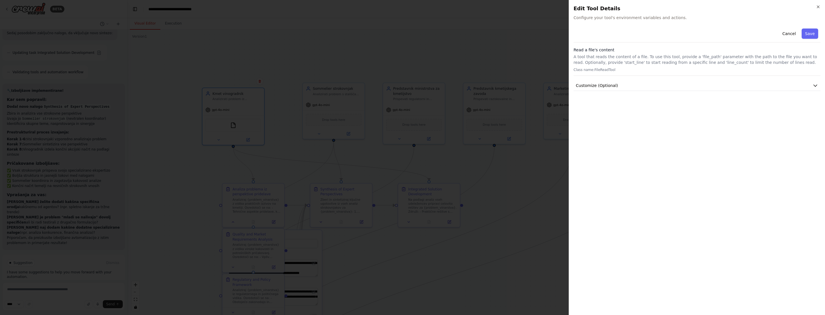
click at [483, 8] on div "Close Edit Tool Details Configure your tool's environment variables and actions…" at bounding box center [697, 157] width 256 height 315
click at [483, 8] on icon "button" at bounding box center [818, 7] width 5 height 5
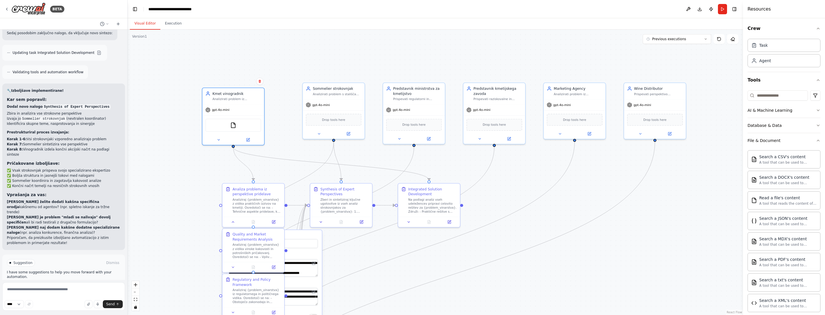
click at [483, 269] on div ".deletable-edge-delete-btn { width: 20px; height: 20px; border: 0px solid #ffff…" at bounding box center [436, 172] width 616 height 285
click at [215, 159] on div ".deletable-edge-delete-btn { width: 20px; height: 20px; border: 0px solid #ffff…" at bounding box center [436, 172] width 616 height 285
click at [249, 105] on div "gpt-4o-mini" at bounding box center [234, 108] width 62 height 11
click at [71, 294] on textarea at bounding box center [63, 296] width 123 height 28
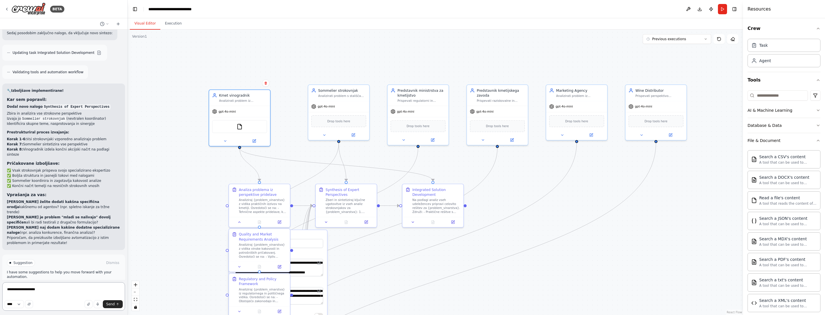
type textarea "**********"
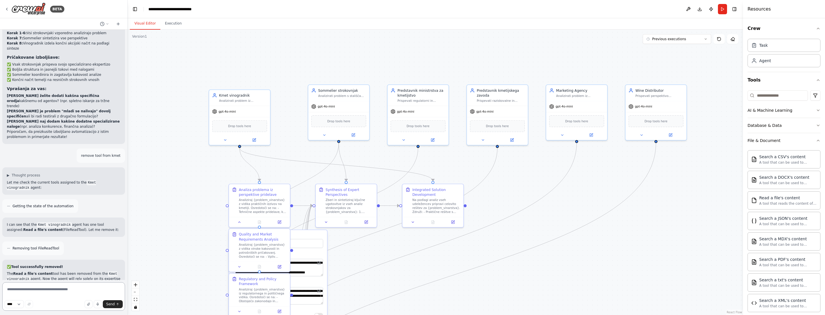
scroll to position [1177, 0]
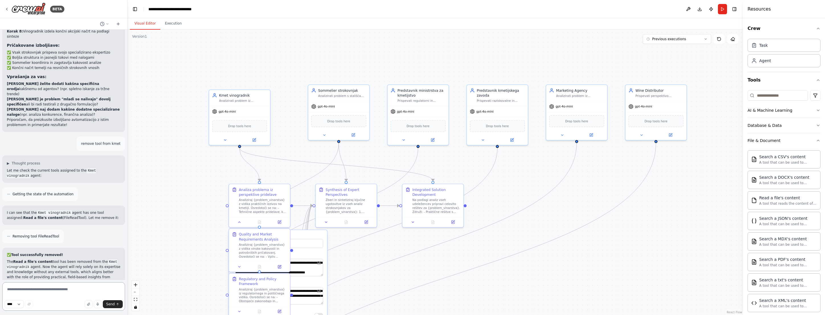
click at [52, 292] on textarea at bounding box center [63, 296] width 123 height 28
click at [199, 242] on div ".deletable-edge-delete-btn { width: 20px; height: 20px; border: 0px solid #ffff…" at bounding box center [436, 172] width 616 height 285
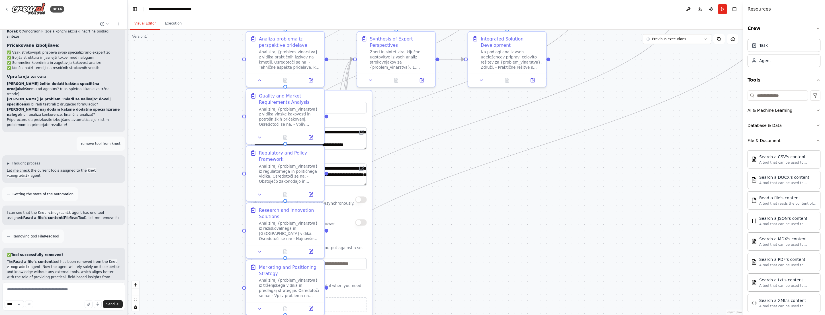
drag, startPoint x: 457, startPoint y: 270, endPoint x: 466, endPoint y: 134, distance: 136.5
click at [466, 134] on div ".deletable-edge-delete-btn { width: 20px; height: 20px; border: 0px solid #ffff…" at bounding box center [436, 172] width 616 height 285
click at [38, 293] on textarea at bounding box center [63, 296] width 123 height 28
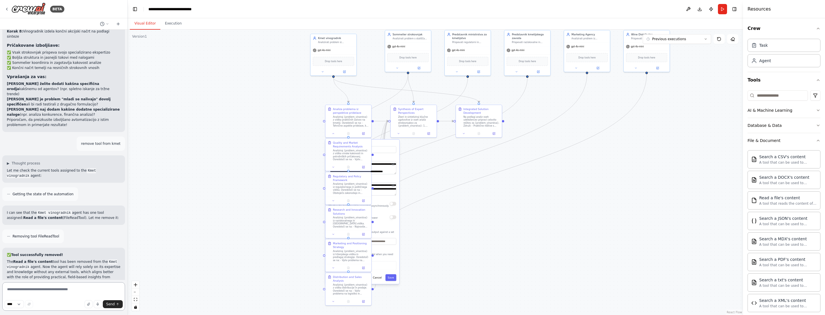
click at [55, 288] on textarea at bounding box center [63, 296] width 123 height 28
type textarea "*"
type textarea "**********"
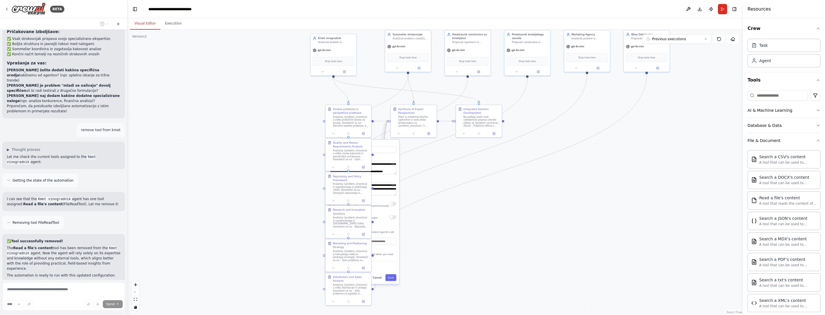
scroll to position [1220, 0]
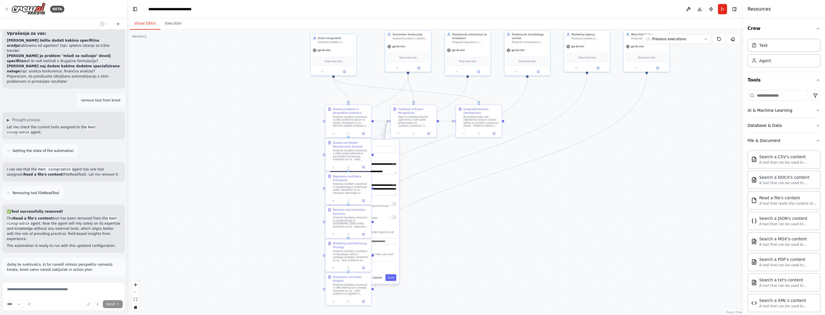
click at [451, 230] on div ".deletable-edge-delete-btn { width: 20px; height: 20px; border: 0px solid #ffff…" at bounding box center [436, 172] width 616 height 285
click at [377, 279] on button "Cancel" at bounding box center [377, 277] width 13 height 7
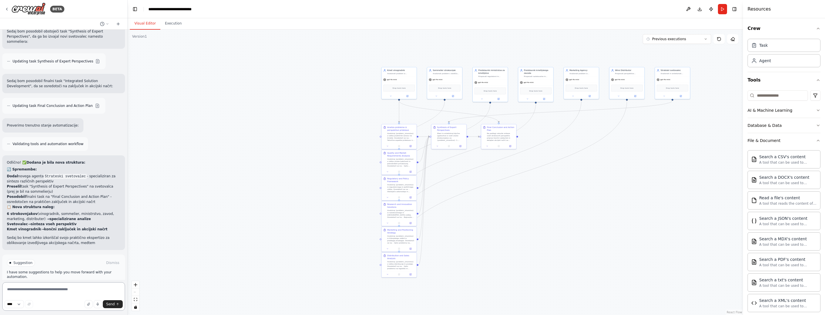
scroll to position [1544, 0]
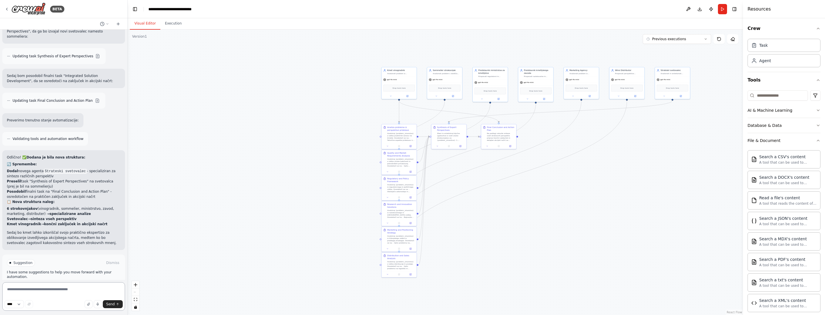
click at [62, 288] on textarea at bounding box center [63, 296] width 123 height 28
type textarea "**********"
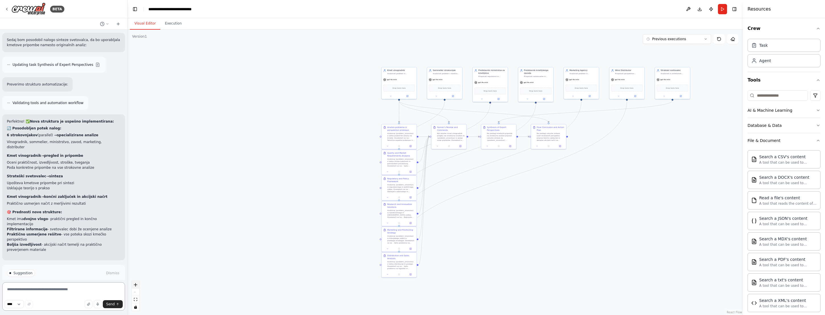
scroll to position [1857, 0]
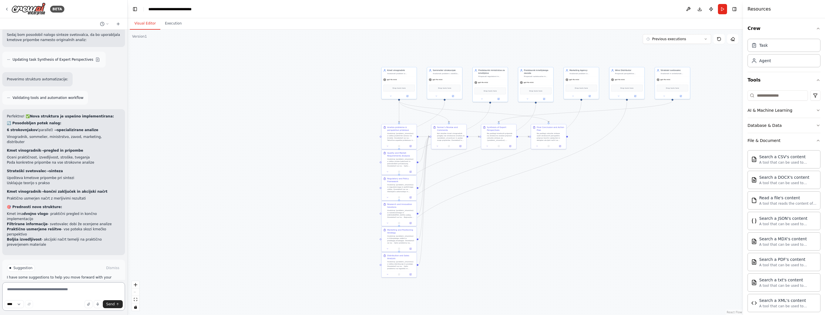
click at [54, 287] on textarea at bounding box center [63, 296] width 123 height 28
click at [79, 290] on textarea "**********" at bounding box center [63, 296] width 123 height 28
click at [77, 289] on textarea "**********" at bounding box center [63, 296] width 123 height 28
type textarea "**********"
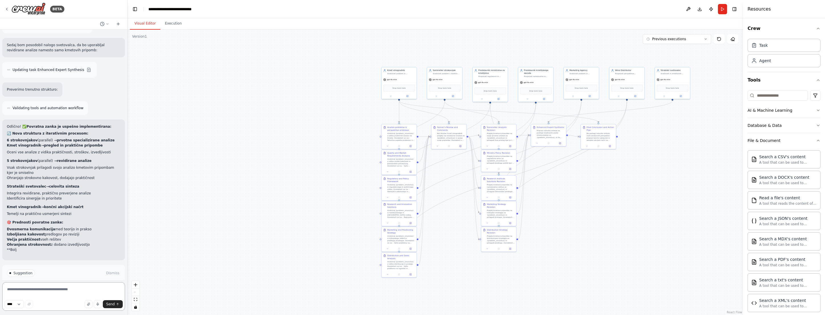
scroll to position [2243, 0]
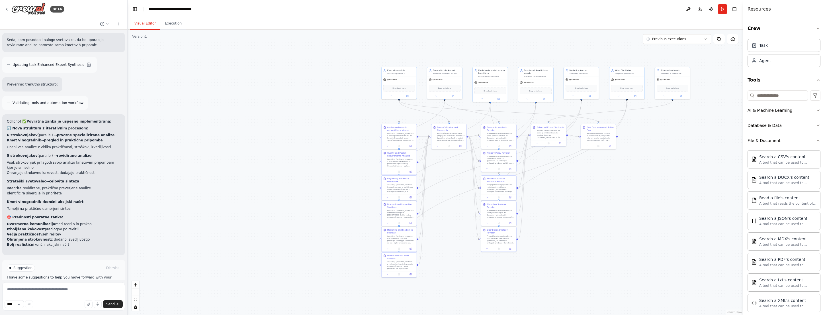
click at [67, 290] on span "Run Automation" at bounding box center [66, 292] width 28 height 5
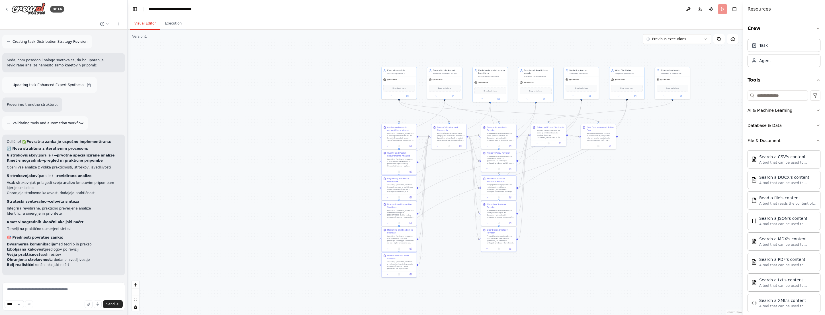
scroll to position [2197, 0]
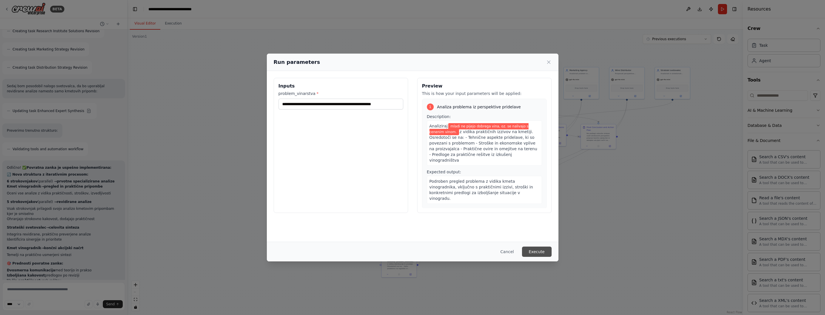
click at [483, 250] on button "Execute" at bounding box center [537, 251] width 30 height 10
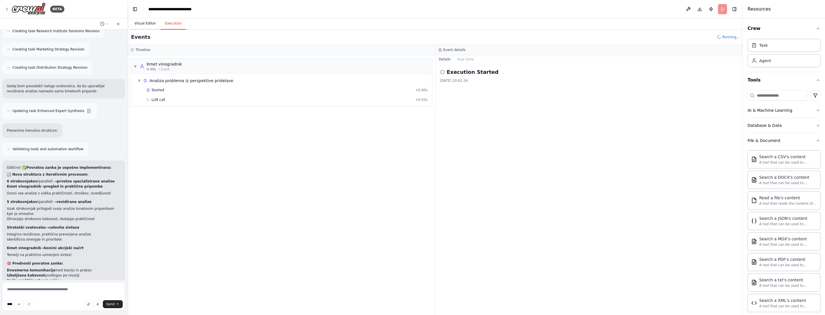
click at [156, 23] on button "Visual Editor" at bounding box center [145, 24] width 30 height 12
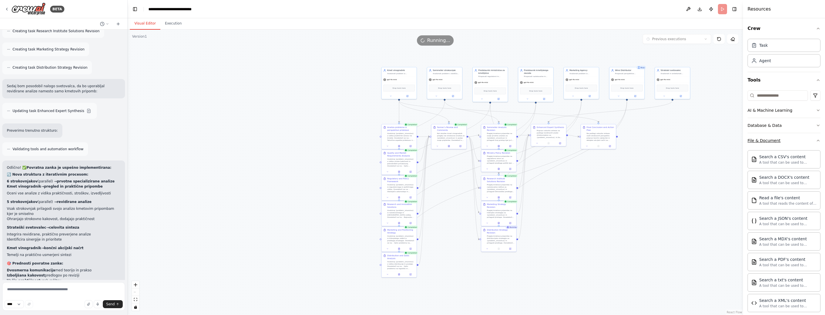
click at [483, 138] on icon "button" at bounding box center [818, 140] width 5 height 5
click at [483, 154] on icon "button" at bounding box center [818, 155] width 5 height 5
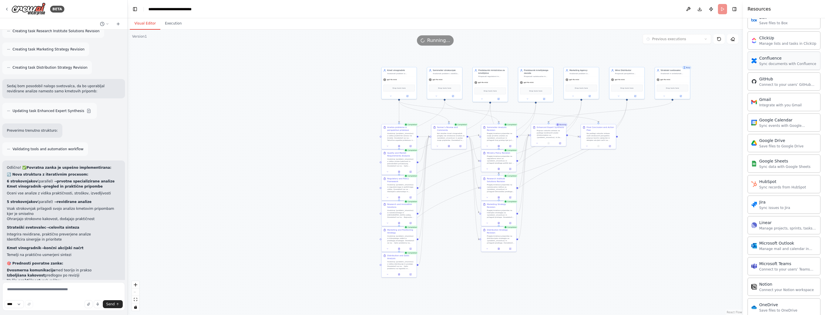
scroll to position [155, 0]
click at [483, 124] on div "Integrate with you Gmail" at bounding box center [780, 125] width 42 height 5
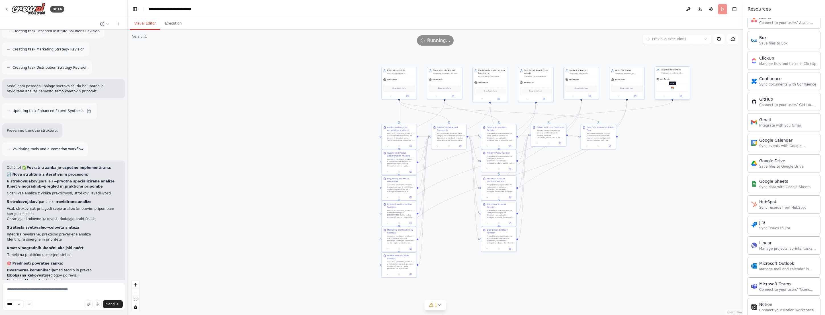
click at [483, 89] on img at bounding box center [672, 87] width 3 height 3
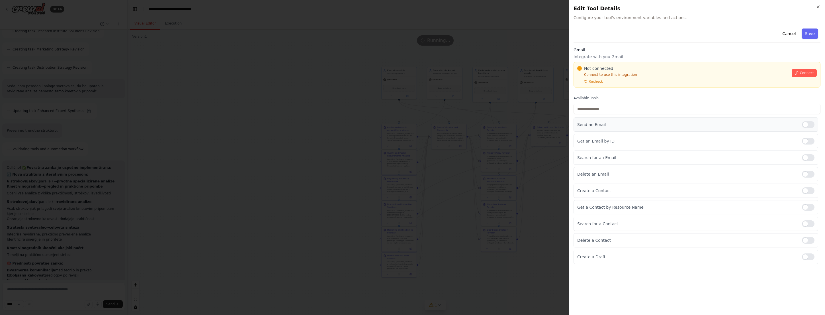
click at [483, 127] on div at bounding box center [808, 124] width 13 height 7
click at [483, 71] on span "Connect" at bounding box center [807, 73] width 14 height 5
click at [483, 33] on button "Cancel" at bounding box center [789, 33] width 20 height 10
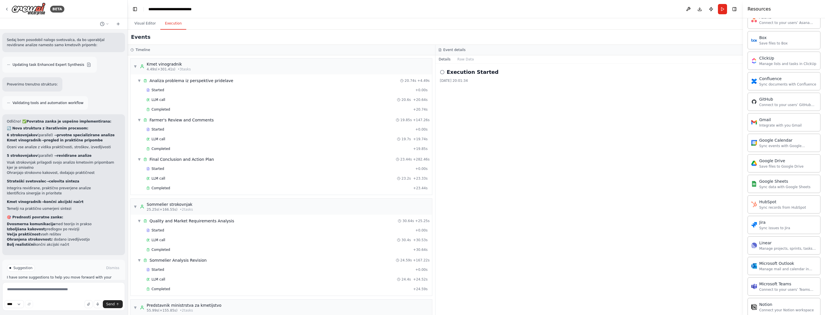
click at [176, 21] on button "Execution" at bounding box center [173, 24] width 26 height 12
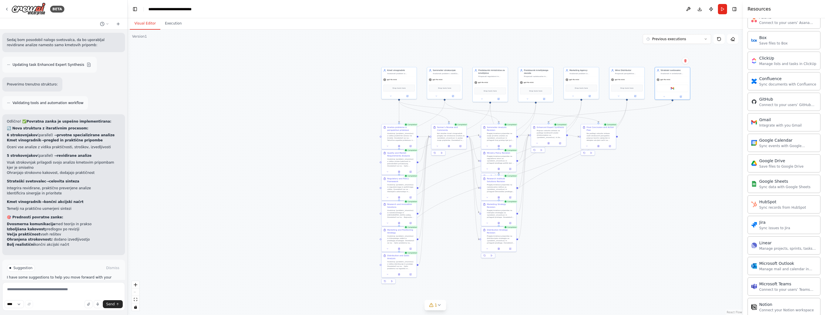
click at [136, 25] on button "Visual Editor" at bounding box center [145, 24] width 30 height 12
click at [483, 41] on button "Previous executions" at bounding box center [677, 39] width 68 height 10
click at [483, 47] on div "6m ago" at bounding box center [680, 49] width 57 height 5
click at [483, 146] on button at bounding box center [599, 145] width 12 height 3
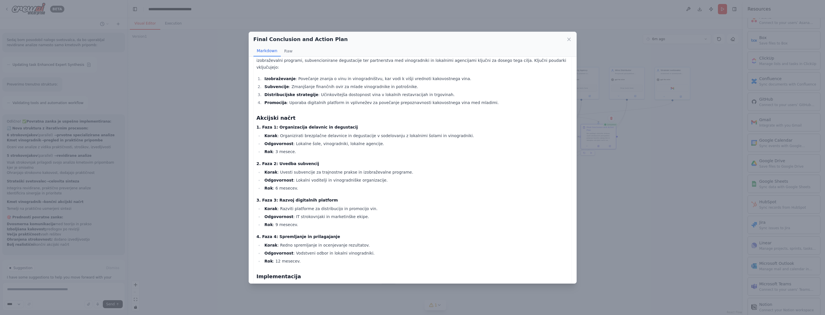
scroll to position [10, 0]
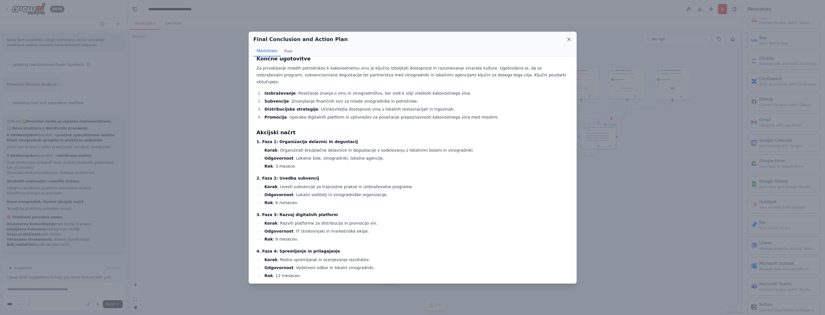
click at [483, 38] on icon at bounding box center [569, 39] width 3 height 3
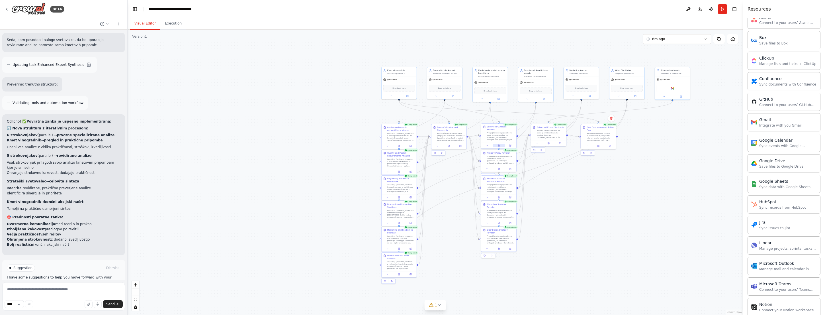
click at [483, 144] on icon at bounding box center [499, 145] width 2 height 2
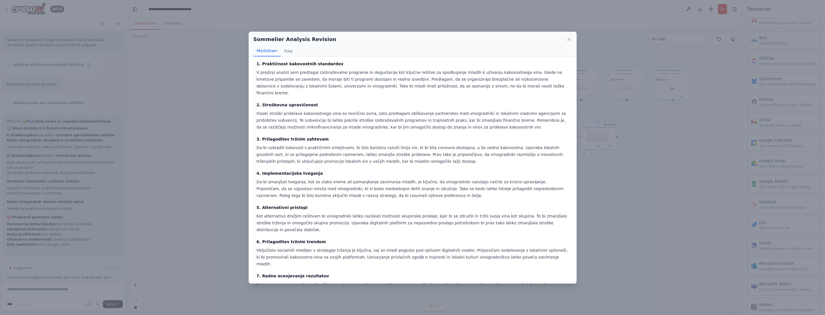
scroll to position [0, 0]
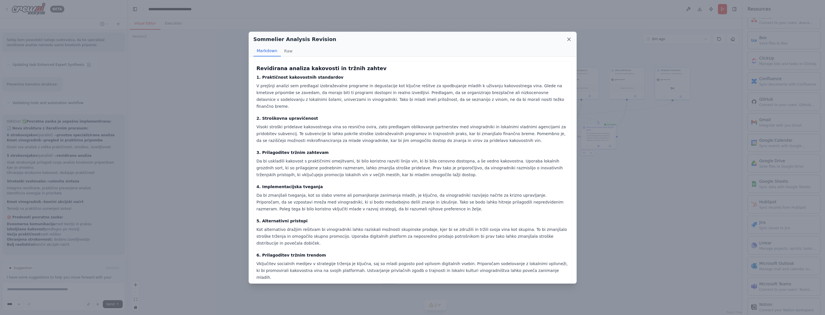
click at [483, 39] on icon at bounding box center [569, 39] width 6 height 6
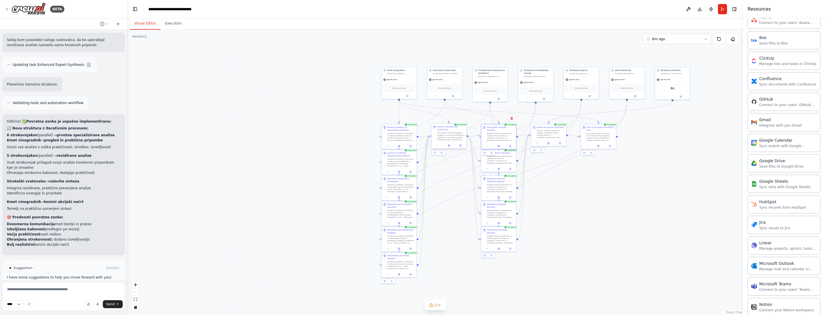
click at [451, 148] on div "Farmer's Review and Comments Kot izkušen kmet vinogradnik preglej vse strokovne…" at bounding box center [449, 135] width 36 height 25
click at [449, 148] on div at bounding box center [449, 145] width 35 height 6
click at [448, 143] on div at bounding box center [449, 145] width 35 height 6
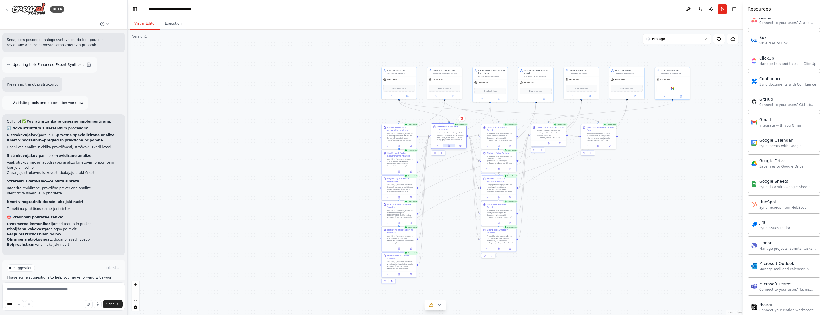
click at [450, 146] on button at bounding box center [449, 145] width 12 height 3
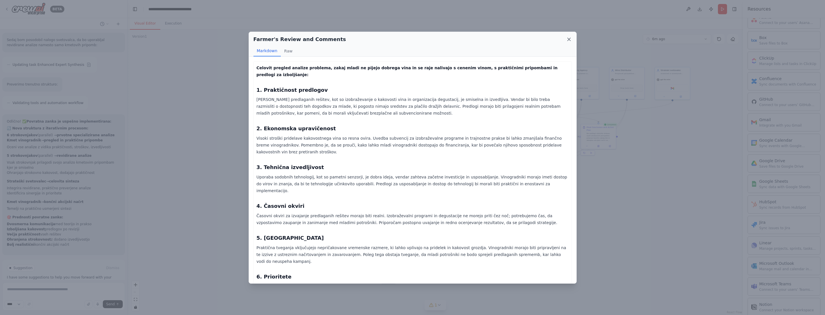
click at [483, 40] on icon at bounding box center [569, 39] width 6 height 6
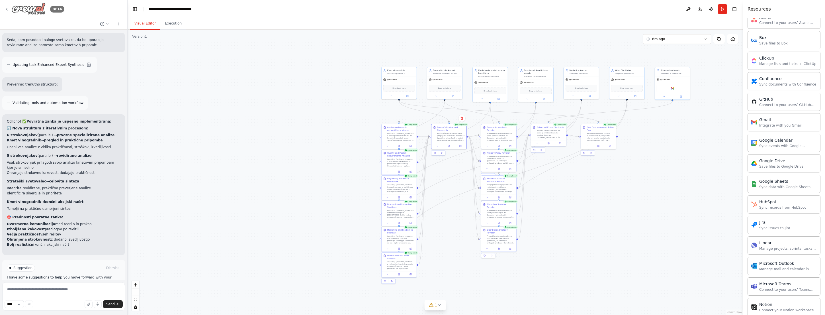
click at [7, 10] on icon at bounding box center [7, 9] width 5 height 5
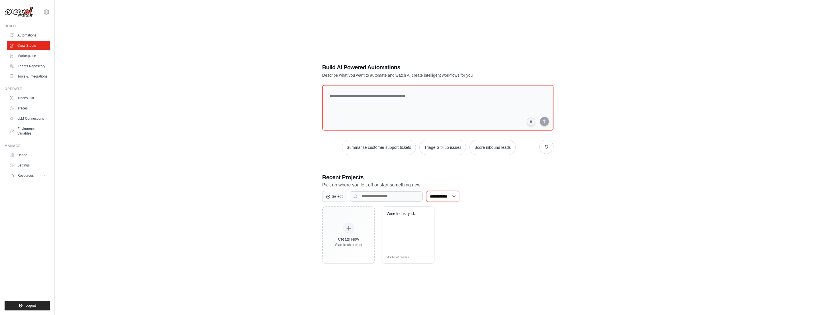
click at [447, 197] on select "**********" at bounding box center [442, 196] width 33 height 11
click at [426, 191] on select "**********" at bounding box center [442, 196] width 33 height 11
click at [447, 197] on select "**********" at bounding box center [442, 196] width 33 height 11
click at [426, 191] on select "**********" at bounding box center [442, 196] width 33 height 11
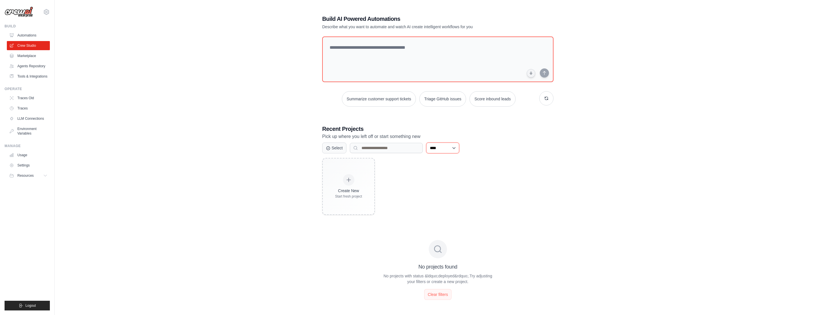
click at [447, 149] on select "**********" at bounding box center [442, 147] width 33 height 11
select select "***"
click at [426, 153] on select "**********" at bounding box center [442, 147] width 33 height 11
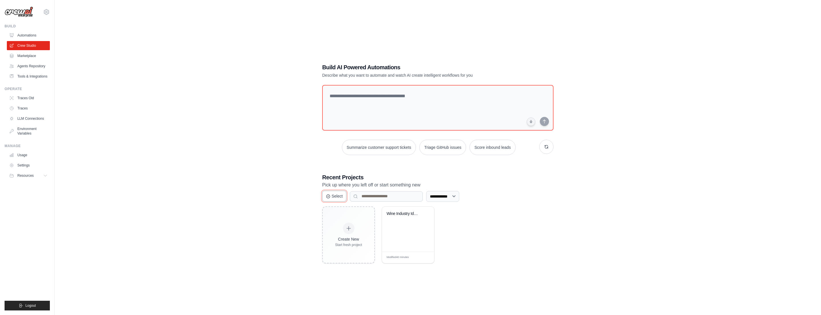
click at [335, 197] on button "Select" at bounding box center [334, 196] width 24 height 11
click at [335, 197] on button "Cancel" at bounding box center [335, 196] width 26 height 11
click at [424, 258] on div "Modified 40 minutes Edit" at bounding box center [408, 257] width 52 height 11
click at [28, 118] on link "LLM Connections" at bounding box center [28, 118] width 43 height 9
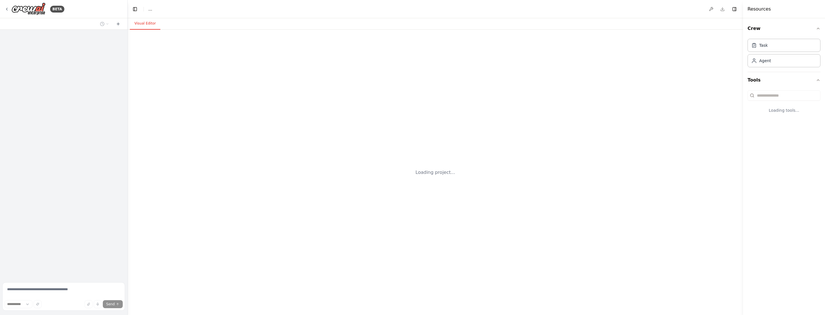
select select "****"
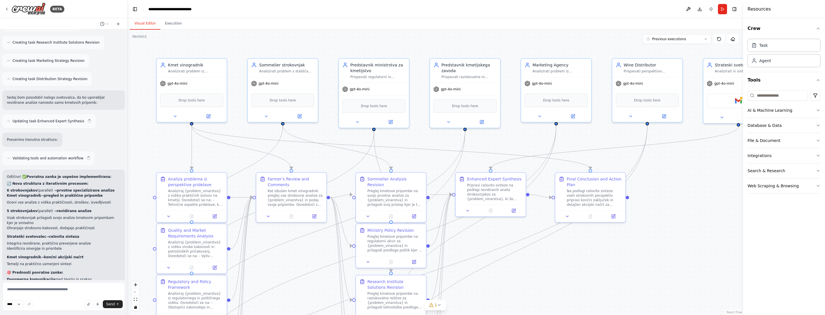
scroll to position [2194, 0]
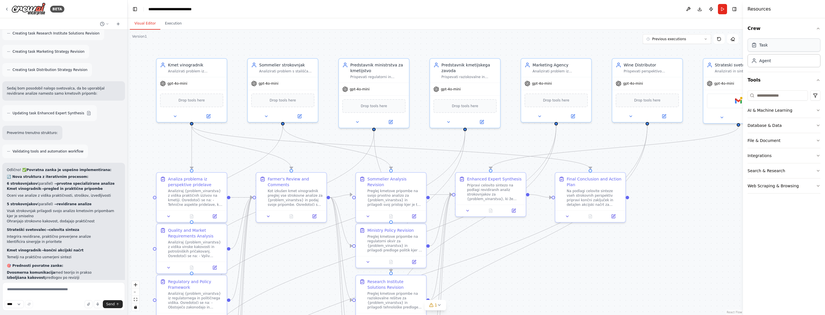
click at [798, 41] on div "Task" at bounding box center [784, 44] width 73 height 13
click at [797, 43] on div "Task" at bounding box center [784, 44] width 73 height 13
click at [794, 58] on div "Agent" at bounding box center [784, 60] width 73 height 13
click at [689, 7] on button at bounding box center [688, 9] width 9 height 10
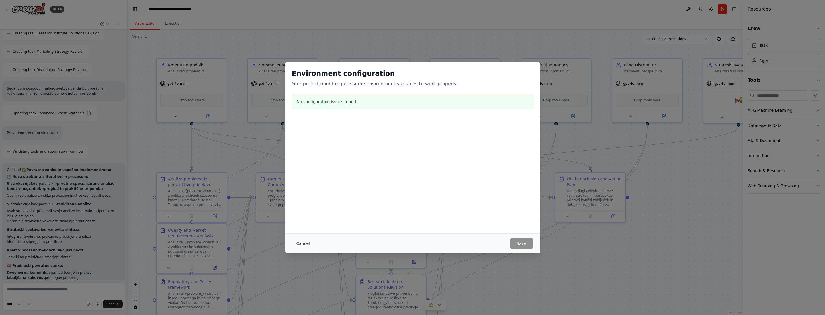
click at [304, 245] on button "Cancel" at bounding box center [303, 243] width 23 height 10
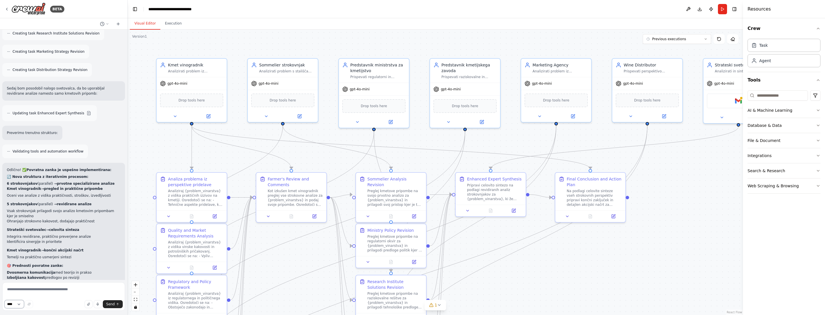
click at [18, 302] on select "****" at bounding box center [14, 304] width 19 height 8
click at [5, 300] on select "****" at bounding box center [14, 304] width 19 height 8
click at [712, 8] on button "Publish" at bounding box center [711, 9] width 9 height 10
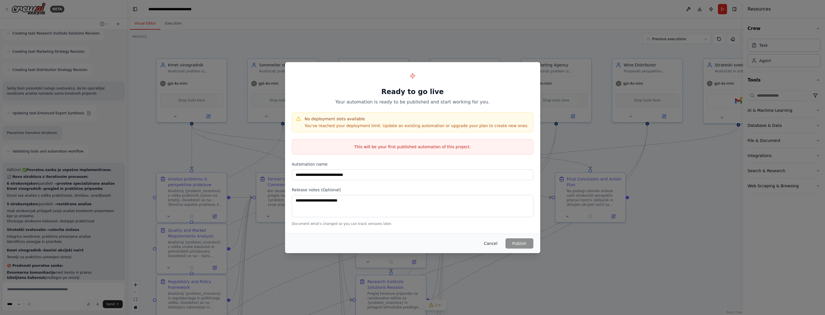
click at [488, 244] on button "Cancel" at bounding box center [490, 243] width 23 height 10
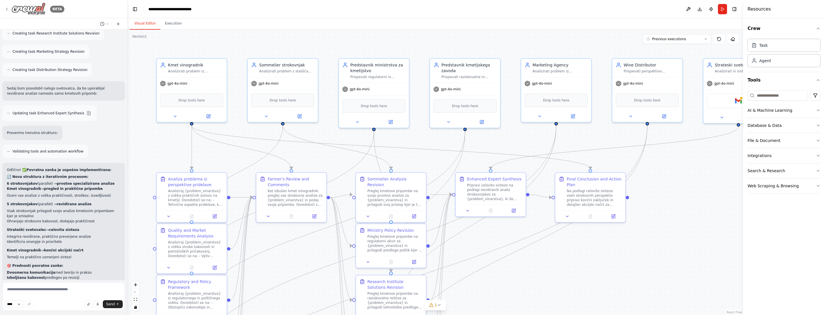
click at [6, 11] on icon at bounding box center [7, 9] width 5 height 5
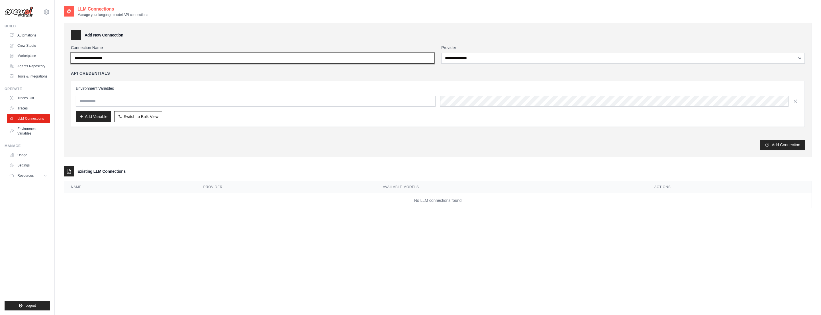
click at [209, 61] on input "Connection Name" at bounding box center [252, 58] width 363 height 11
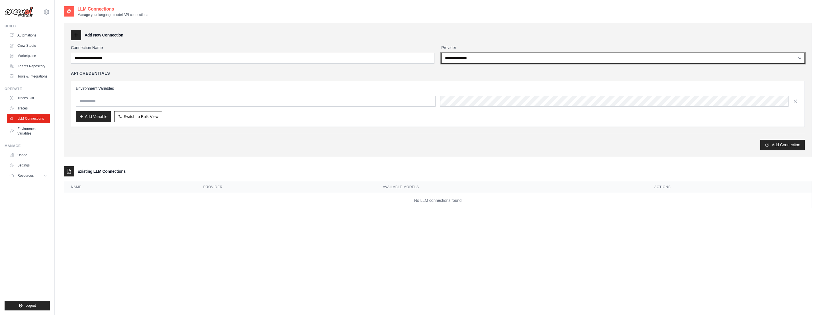
click at [577, 58] on select "**********" at bounding box center [622, 58] width 363 height 11
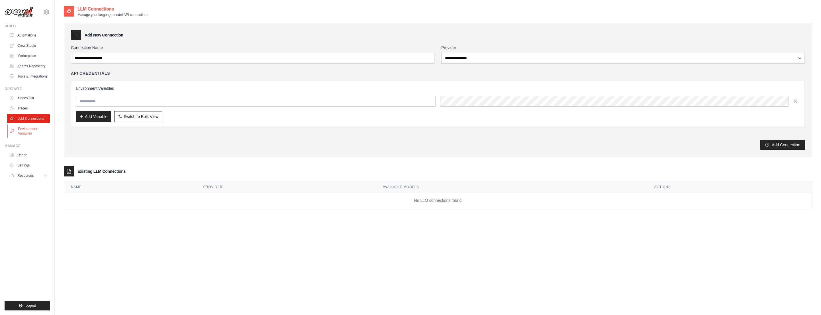
click at [32, 130] on link "Environment Variables" at bounding box center [28, 131] width 43 height 14
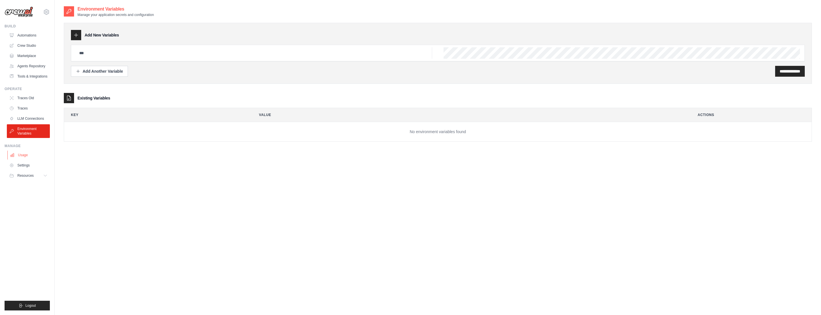
click at [23, 157] on link "Usage" at bounding box center [28, 154] width 43 height 9
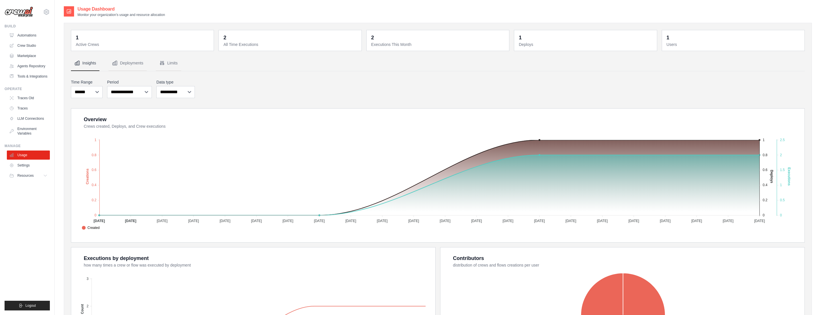
click at [183, 64] on nav "Insights Deployments Limits" at bounding box center [438, 63] width 734 height 15
click at [176, 63] on button "Limits" at bounding box center [168, 63] width 25 height 15
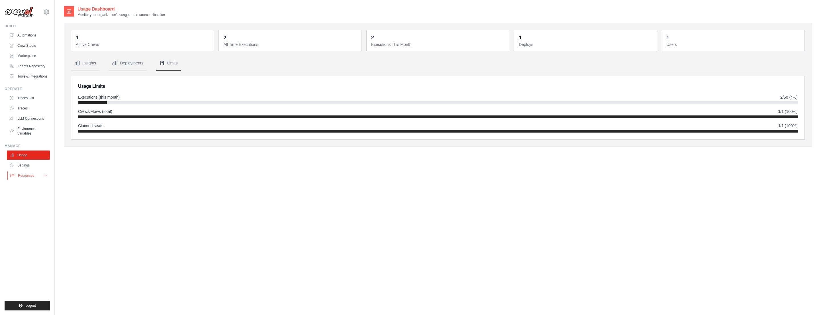
click at [36, 173] on button "Resources" at bounding box center [28, 175] width 43 height 9
click at [24, 162] on link "Settings" at bounding box center [28, 165] width 43 height 9
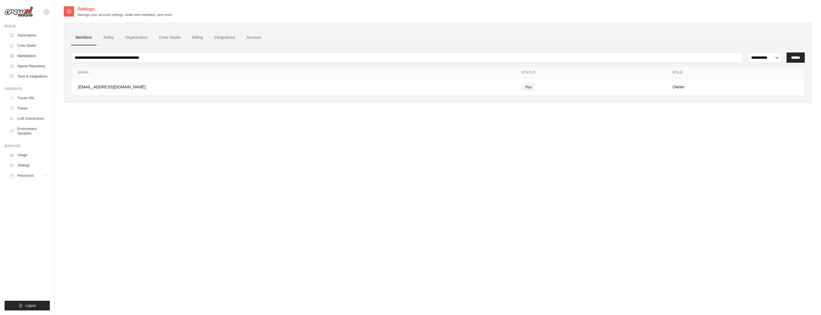
click at [47, 11] on icon at bounding box center [46, 12] width 7 height 7
click at [64, 35] on span "Settings" at bounding box center [70, 35] width 45 height 6
click at [136, 38] on link "Organization" at bounding box center [136, 37] width 32 height 15
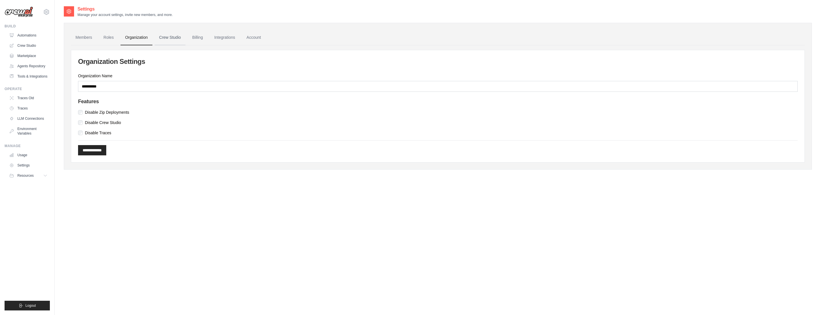
click at [167, 38] on link "Crew Studio" at bounding box center [170, 37] width 31 height 15
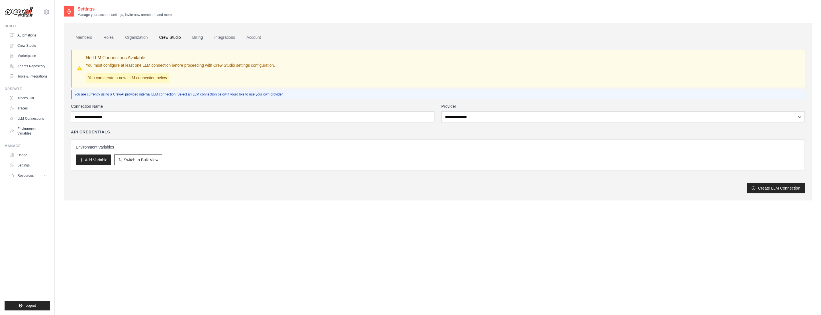
click at [200, 40] on link "Billing" at bounding box center [198, 37] width 20 height 15
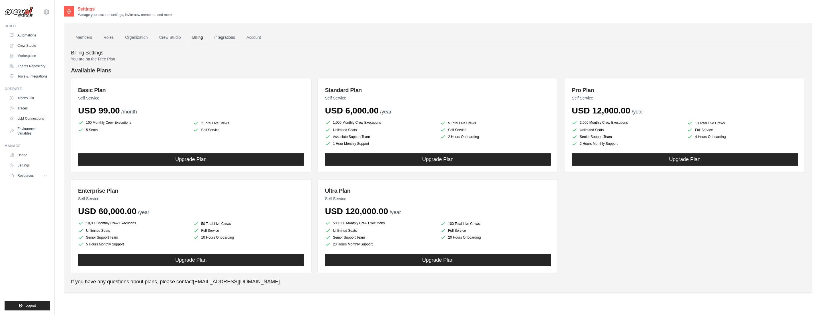
click at [229, 39] on link "Integrations" at bounding box center [225, 37] width 30 height 15
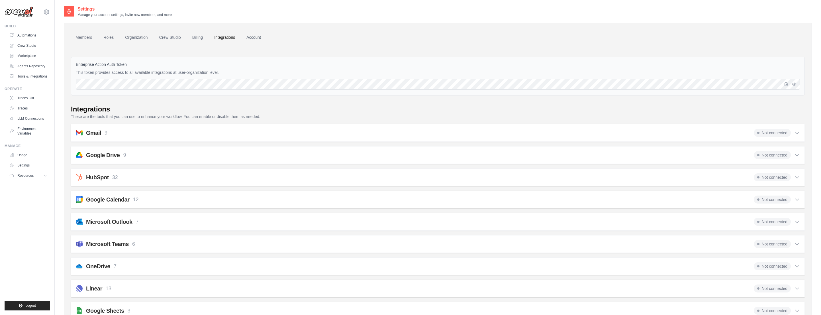
click at [255, 36] on link "Account" at bounding box center [254, 37] width 24 height 15
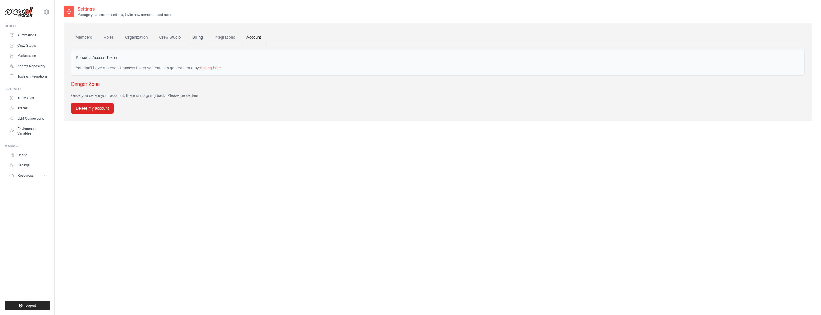
click at [196, 35] on link "Billing" at bounding box center [198, 37] width 20 height 15
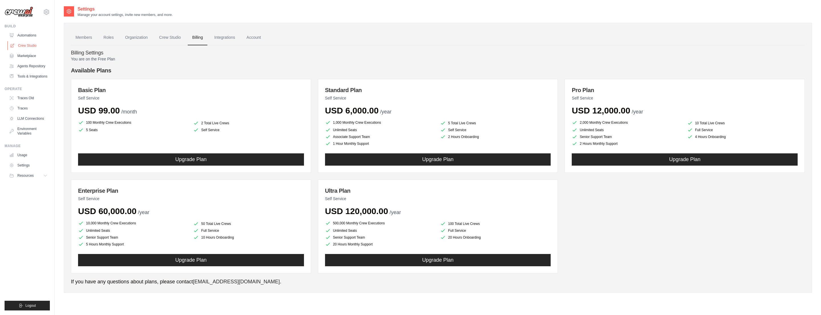
click at [32, 47] on link "Crew Studio" at bounding box center [28, 45] width 43 height 9
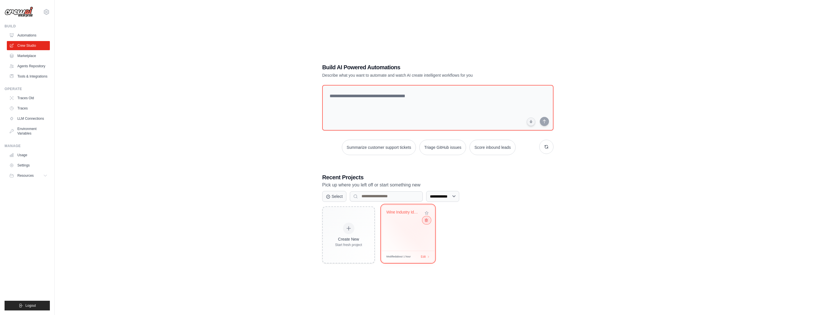
click at [426, 219] on icon at bounding box center [426, 220] width 4 height 4
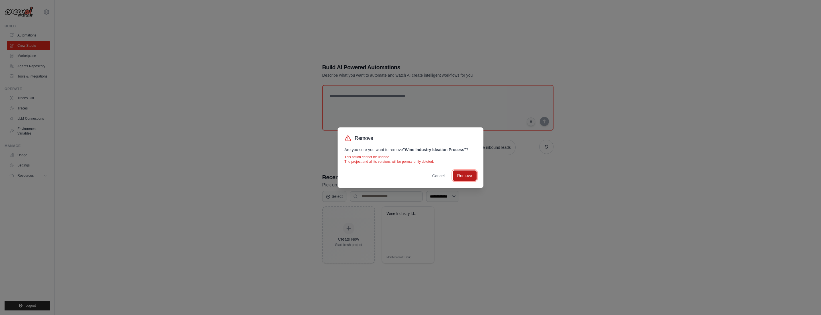
click at [464, 173] on button "Remove" at bounding box center [465, 175] width 24 height 10
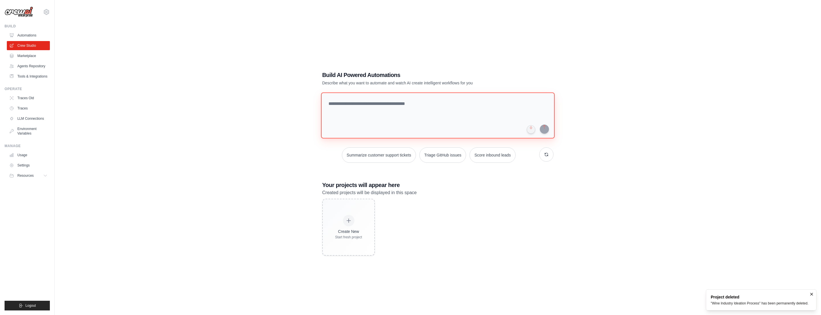
click at [365, 120] on textarea at bounding box center [438, 115] width 234 height 46
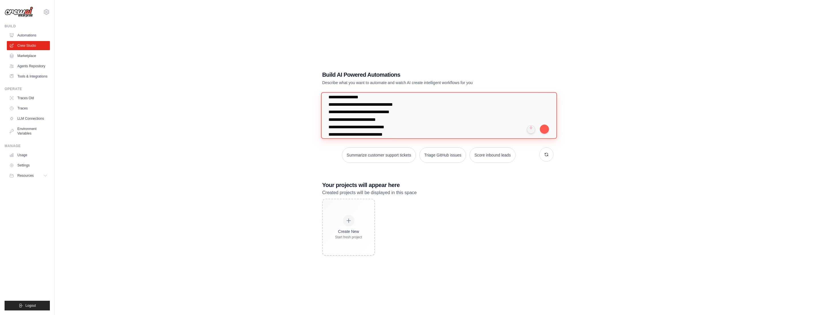
scroll to position [28, 0]
click at [341, 127] on textarea "**********" at bounding box center [439, 115] width 236 height 46
click at [363, 129] on textarea "**********" at bounding box center [439, 115] width 236 height 46
click at [444, 128] on textarea "**********" at bounding box center [439, 115] width 236 height 46
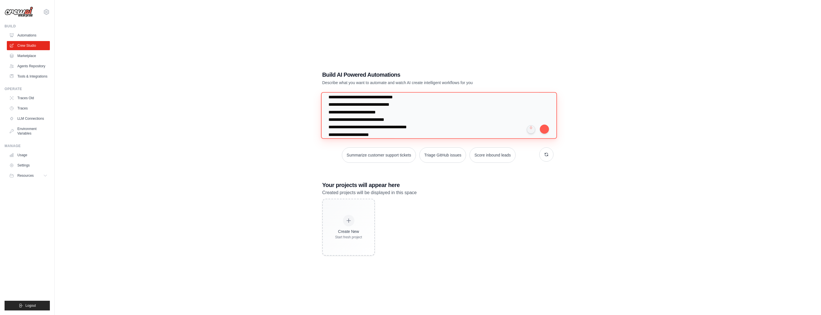
scroll to position [55, 0]
click at [445, 118] on textarea "**********" at bounding box center [439, 115] width 236 height 46
click at [395, 124] on textarea "**********" at bounding box center [439, 115] width 236 height 46
click at [437, 117] on textarea "**********" at bounding box center [439, 115] width 236 height 46
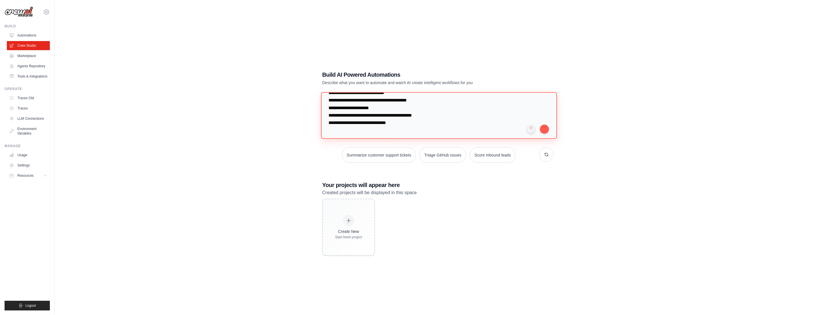
paste textarea "*******"
click at [399, 109] on textarea "**********" at bounding box center [439, 115] width 236 height 46
paste textarea "*******"
click at [436, 100] on textarea "**********" at bounding box center [439, 115] width 236 height 46
paste textarea "*******"
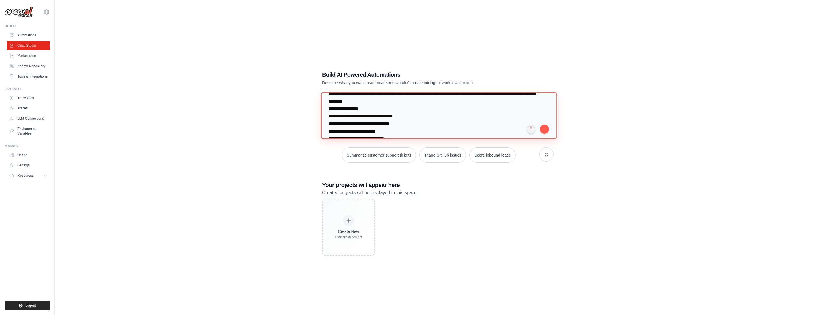
scroll to position [0, 0]
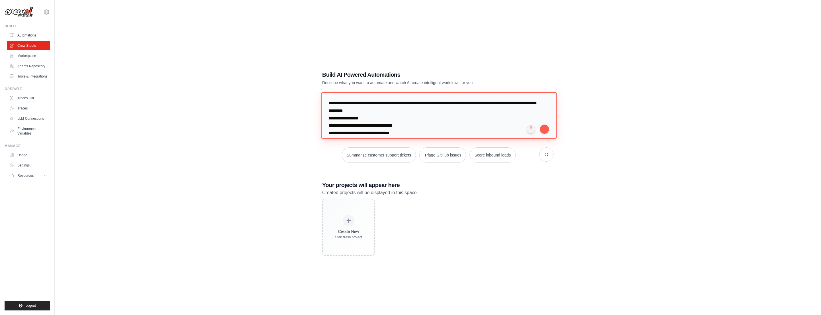
click at [507, 104] on textarea "**********" at bounding box center [439, 115] width 236 height 46
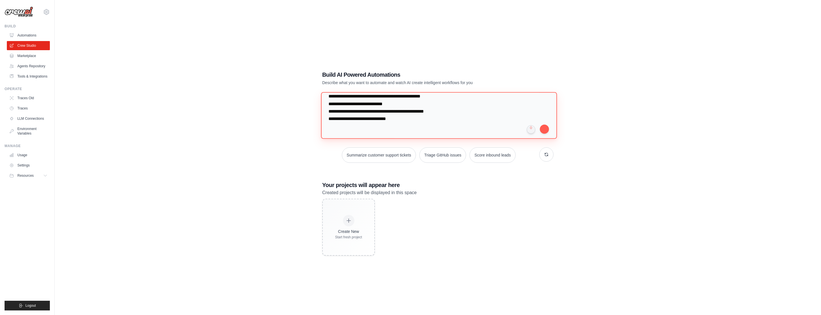
scroll to position [62, 0]
click at [409, 117] on textarea "**********" at bounding box center [439, 115] width 236 height 46
click at [494, 128] on textarea "**********" at bounding box center [439, 115] width 236 height 46
type textarea "**********"
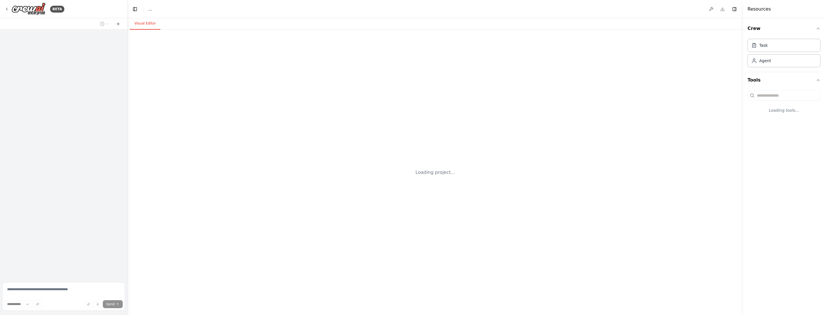
select select "****"
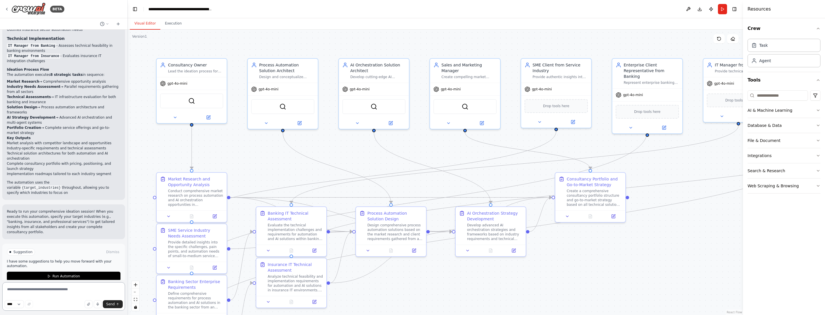
scroll to position [772, 0]
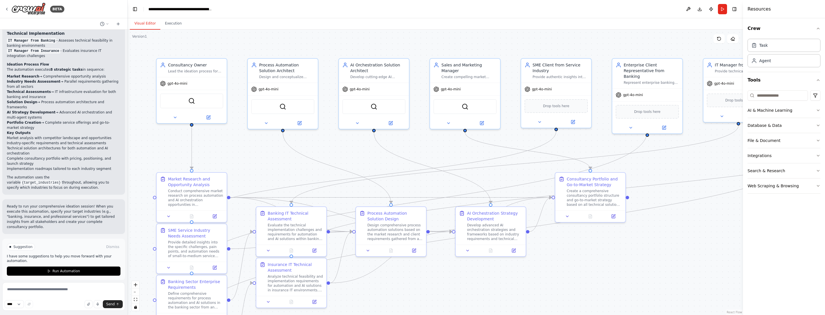
click at [85, 248] on div "Suggestion Dismiss I have some suggestions to help you move forward with your a…" at bounding box center [64, 259] width 114 height 32
click at [71, 269] on span "Run Automation" at bounding box center [66, 271] width 28 height 5
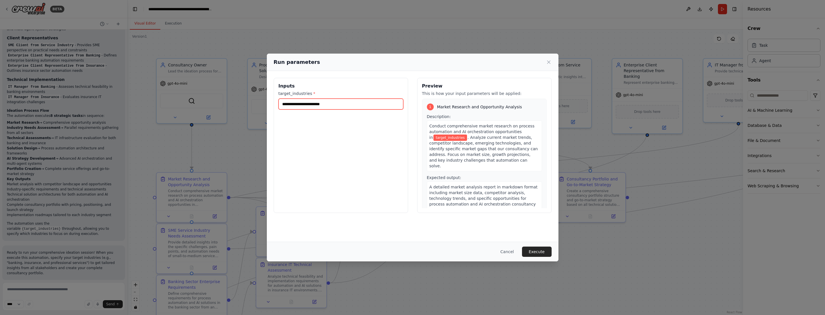
click at [318, 105] on input "target_industries *" at bounding box center [341, 104] width 125 height 11
type input "**********"
click at [541, 255] on button "Execute" at bounding box center [537, 251] width 30 height 10
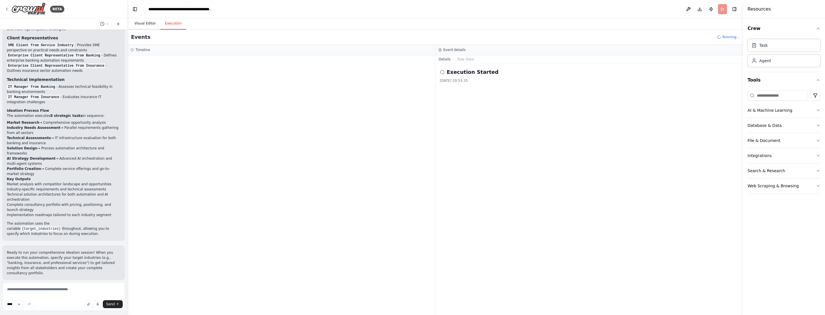
click at [146, 21] on button "Visual Editor" at bounding box center [145, 24] width 30 height 12
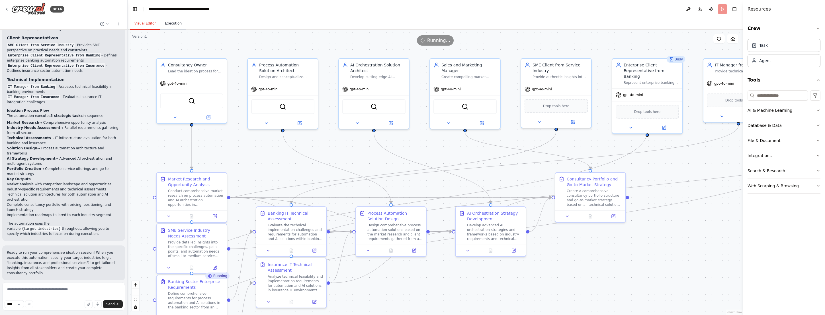
click at [178, 24] on button "Execution" at bounding box center [173, 24] width 26 height 12
click at [147, 23] on button "Visual Editor" at bounding box center [145, 24] width 30 height 12
click at [182, 23] on button "Execution" at bounding box center [173, 24] width 26 height 12
click at [149, 23] on button "Visual Editor" at bounding box center [145, 24] width 30 height 12
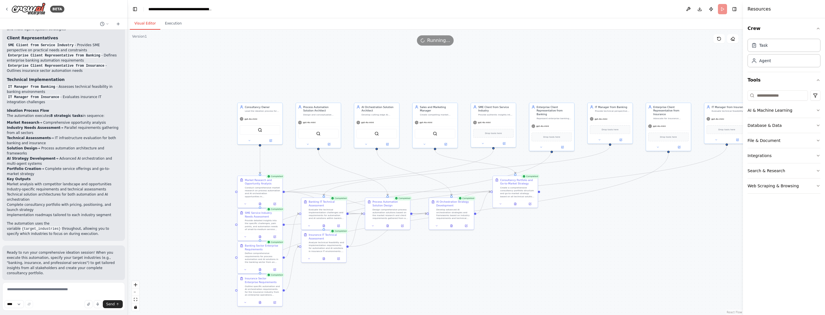
scroll to position [772, 0]
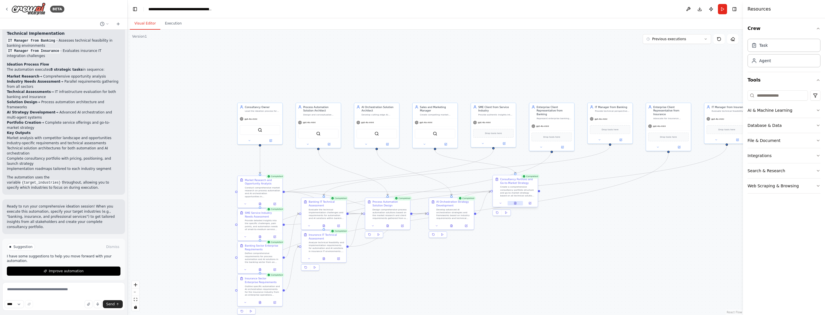
click at [515, 204] on icon at bounding box center [515, 204] width 1 height 0
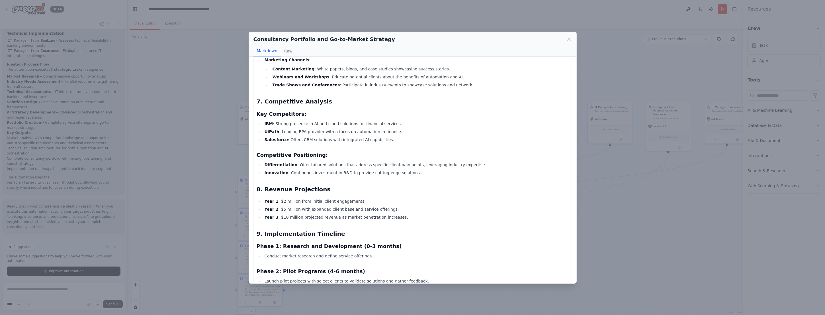
scroll to position [370, 0]
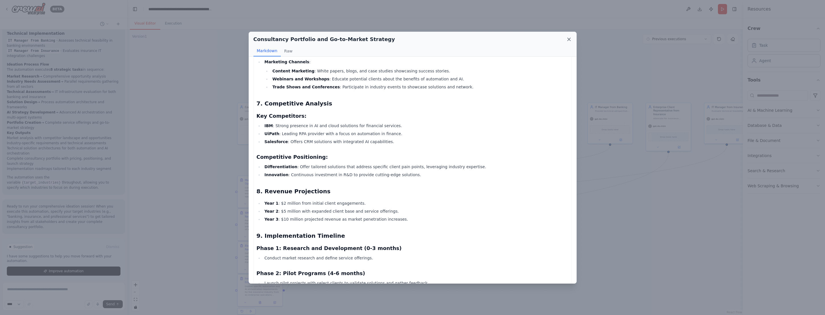
click at [570, 39] on icon at bounding box center [569, 39] width 6 height 6
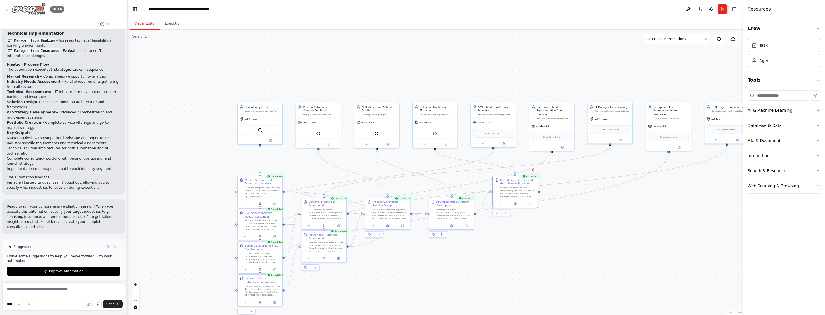
click at [5, 5] on div "BETA" at bounding box center [35, 9] width 60 height 13
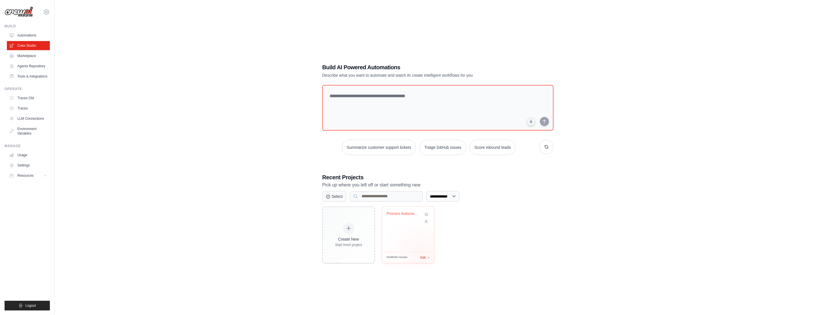
click at [422, 257] on span "Edit" at bounding box center [422, 257] width 5 height 5
click at [424, 257] on span "Edit" at bounding box center [422, 257] width 5 height 5
click at [426, 257] on div "Edit" at bounding box center [425, 257] width 10 height 5
click at [426, 220] on icon at bounding box center [426, 220] width 4 height 4
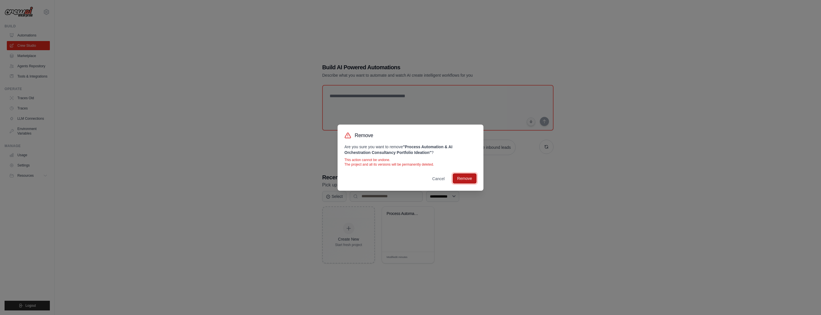
click at [464, 180] on button "Remove" at bounding box center [465, 178] width 24 height 10
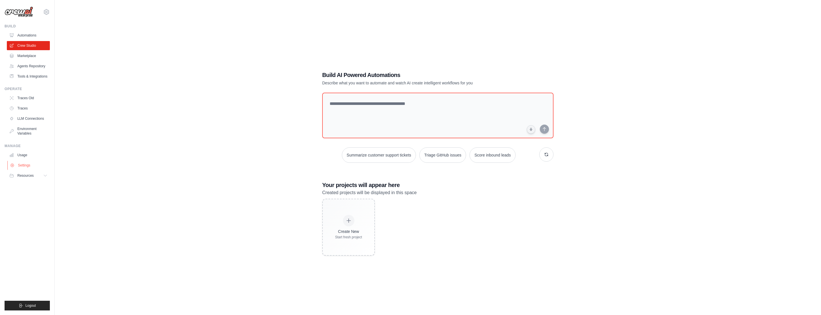
click at [26, 163] on link "Settings" at bounding box center [28, 165] width 43 height 9
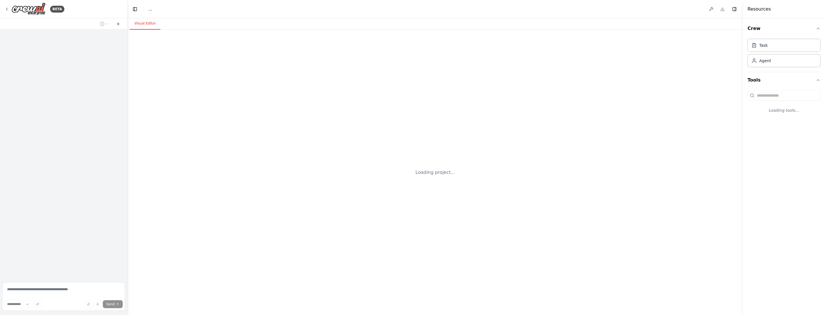
select select "****"
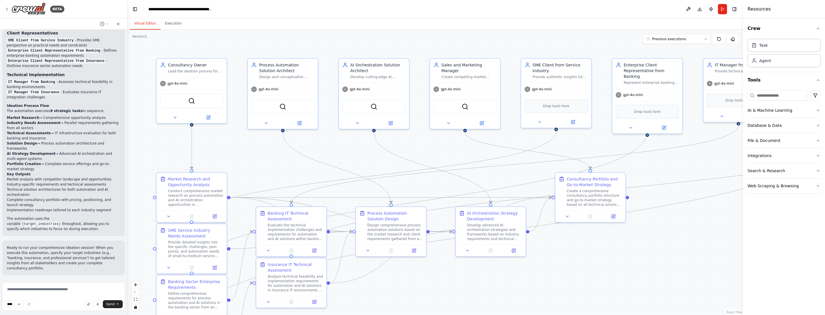
scroll to position [726, 0]
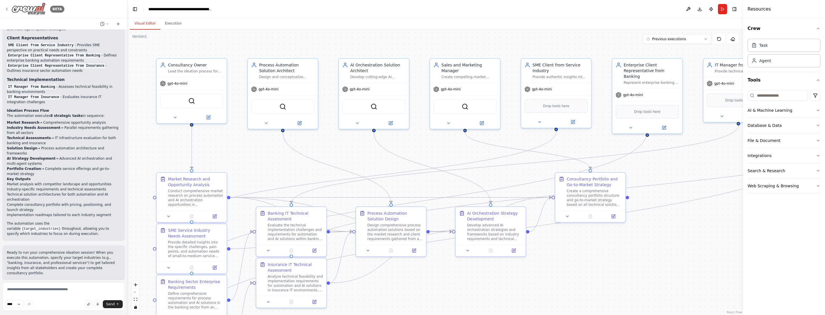
click at [7, 9] on icon at bounding box center [7, 9] width 5 height 5
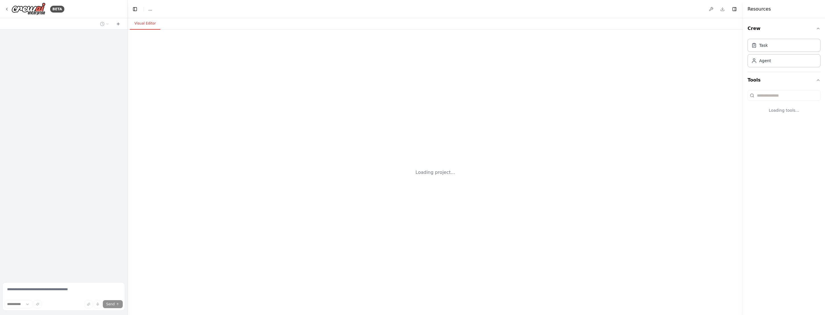
select select "****"
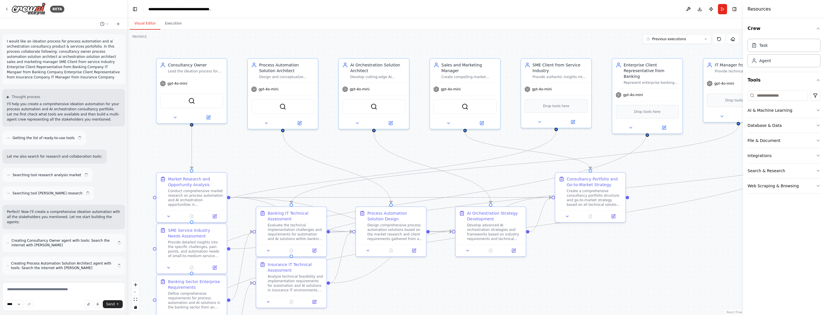
scroll to position [414, 0]
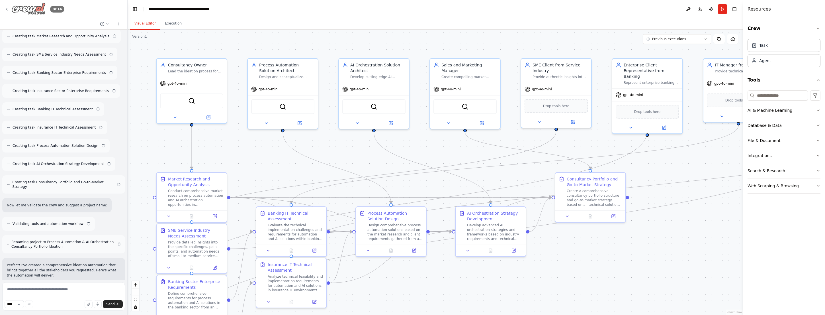
click at [6, 8] on icon at bounding box center [7, 9] width 5 height 5
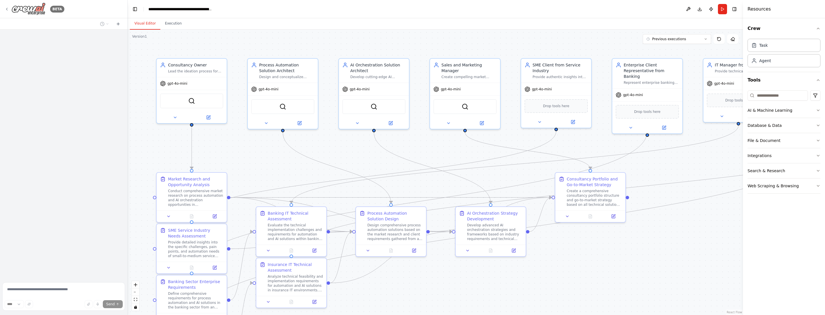
scroll to position [740, 0]
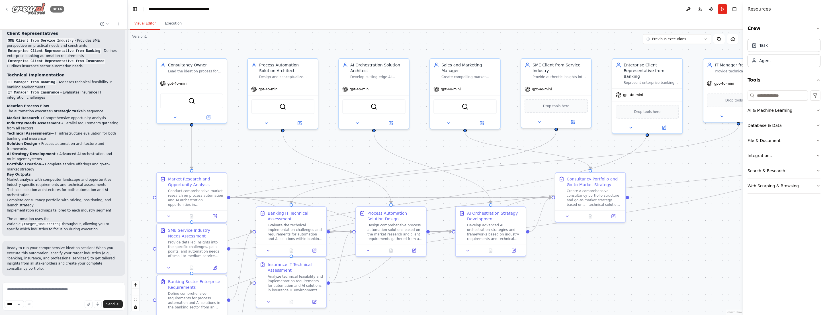
click at [7, 8] on icon at bounding box center [7, 9] width 5 height 5
